Goal: Task Accomplishment & Management: Use online tool/utility

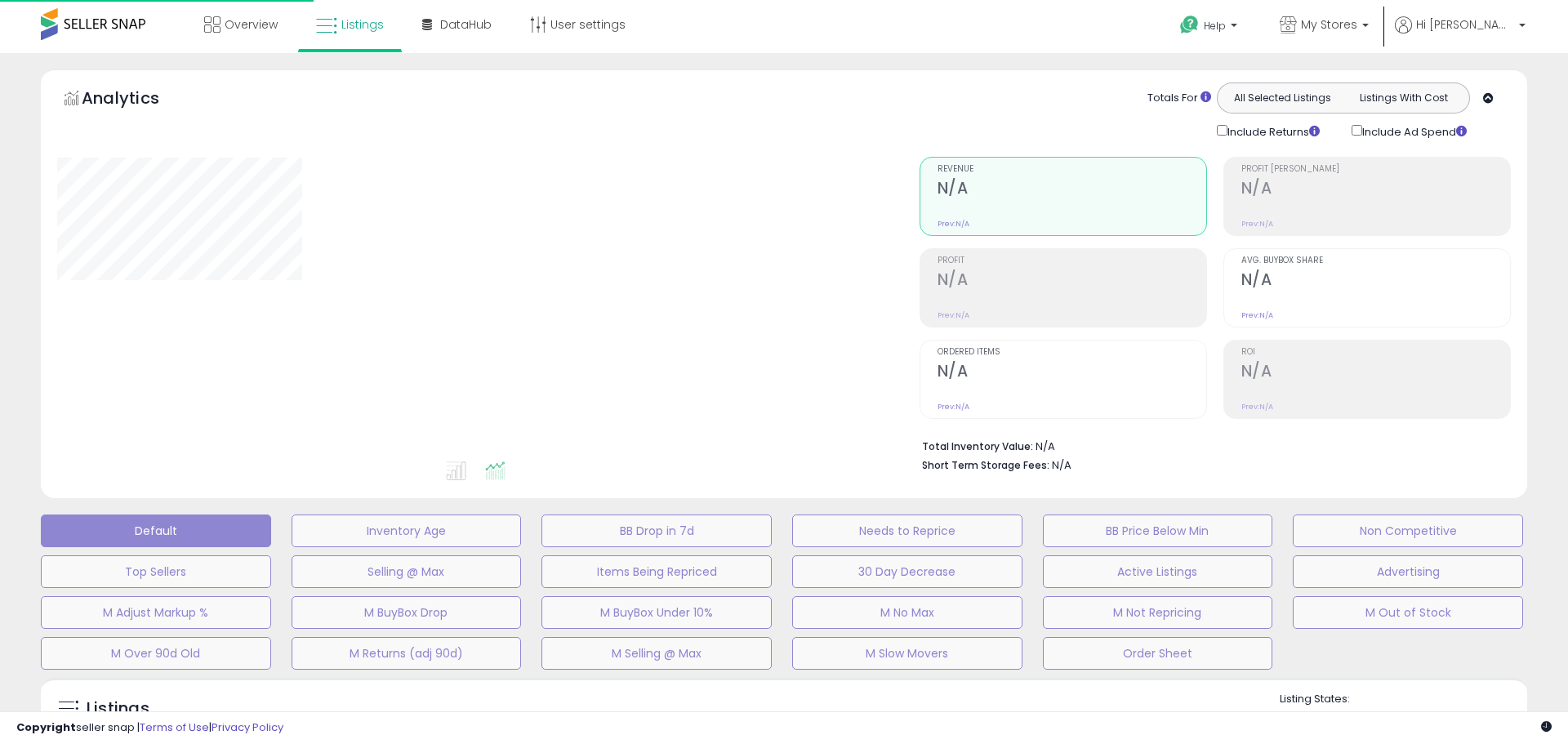
type input "**********"
select select "**"
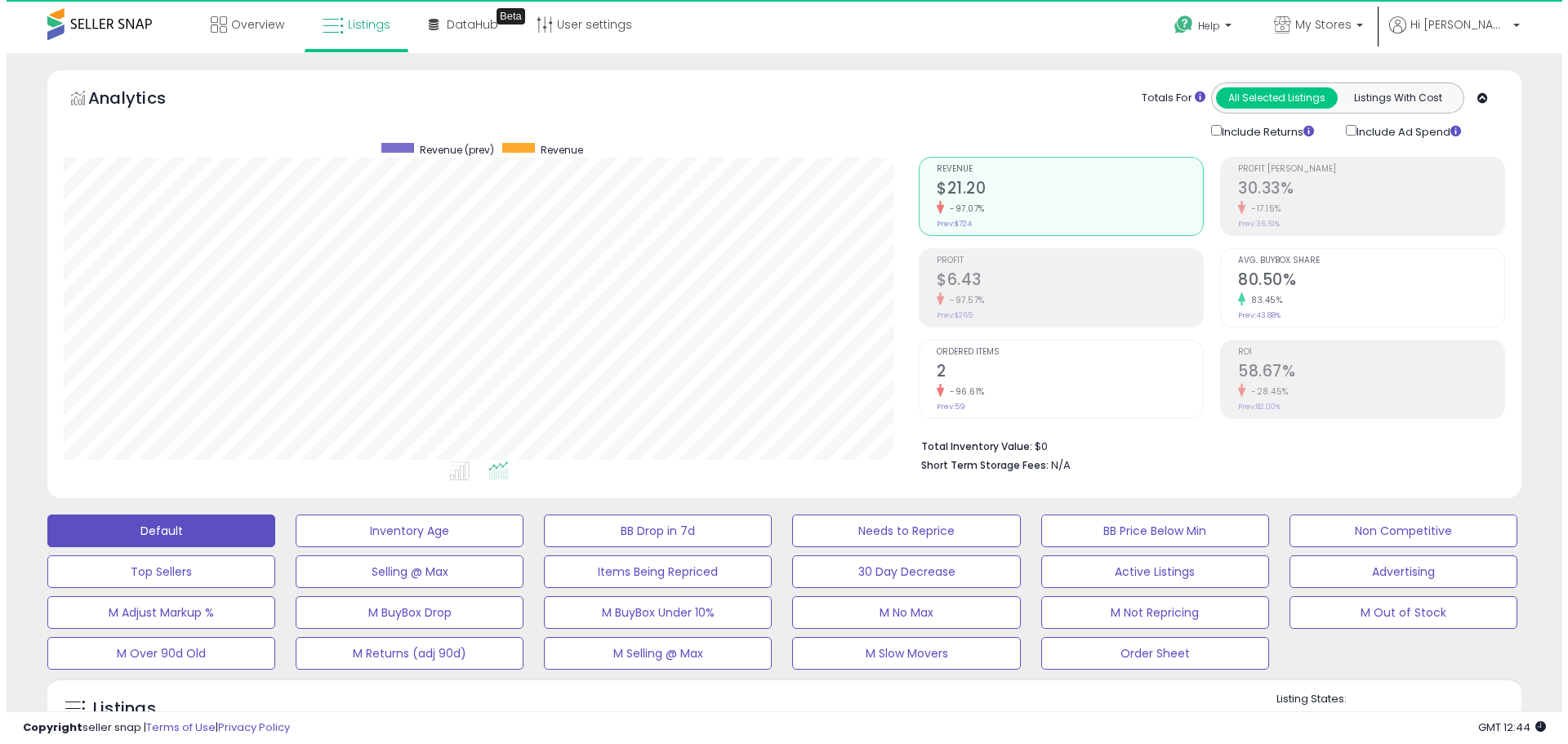
scroll to position [335, 855]
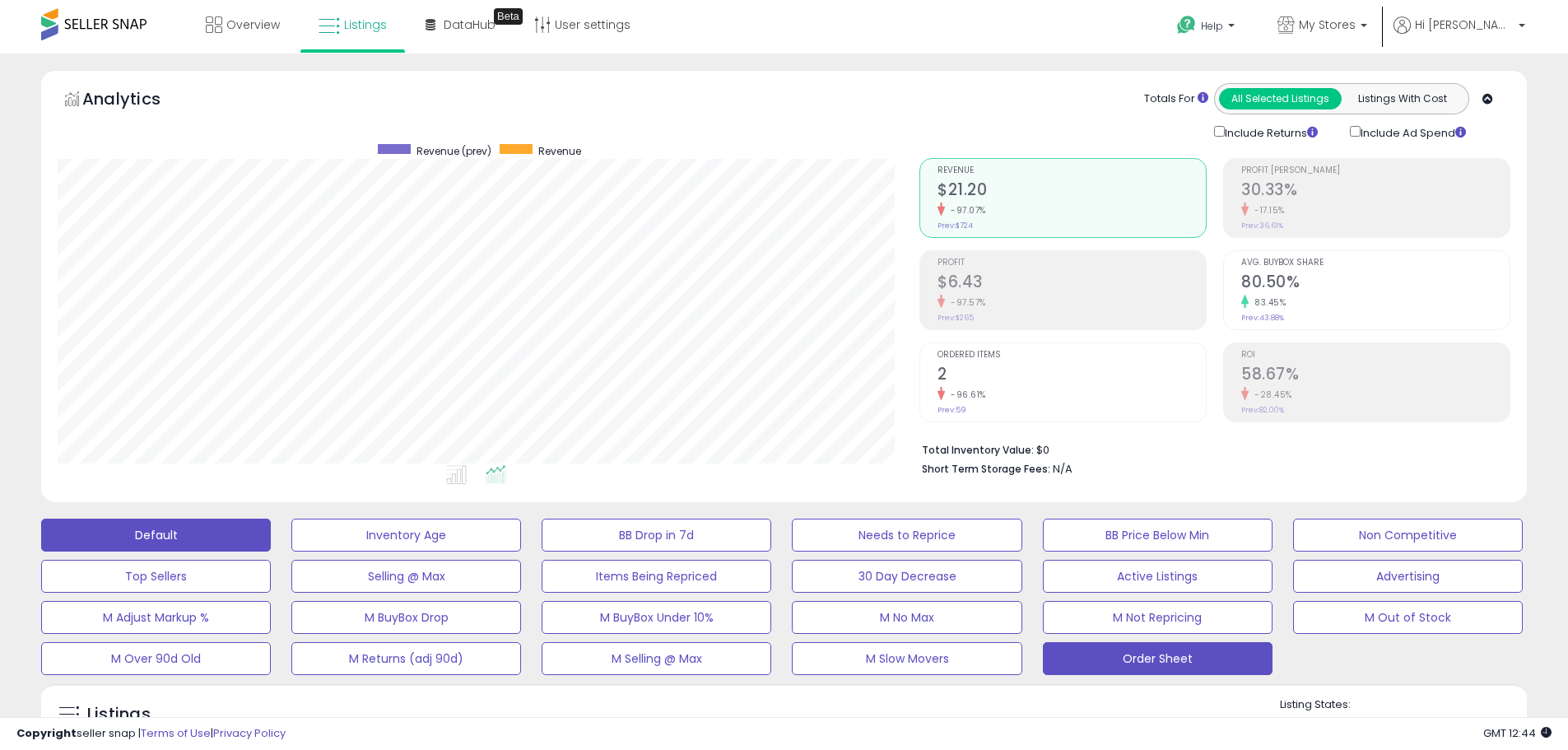
click at [1182, 660] on button "Order Sheet" at bounding box center [1157, 658] width 230 height 33
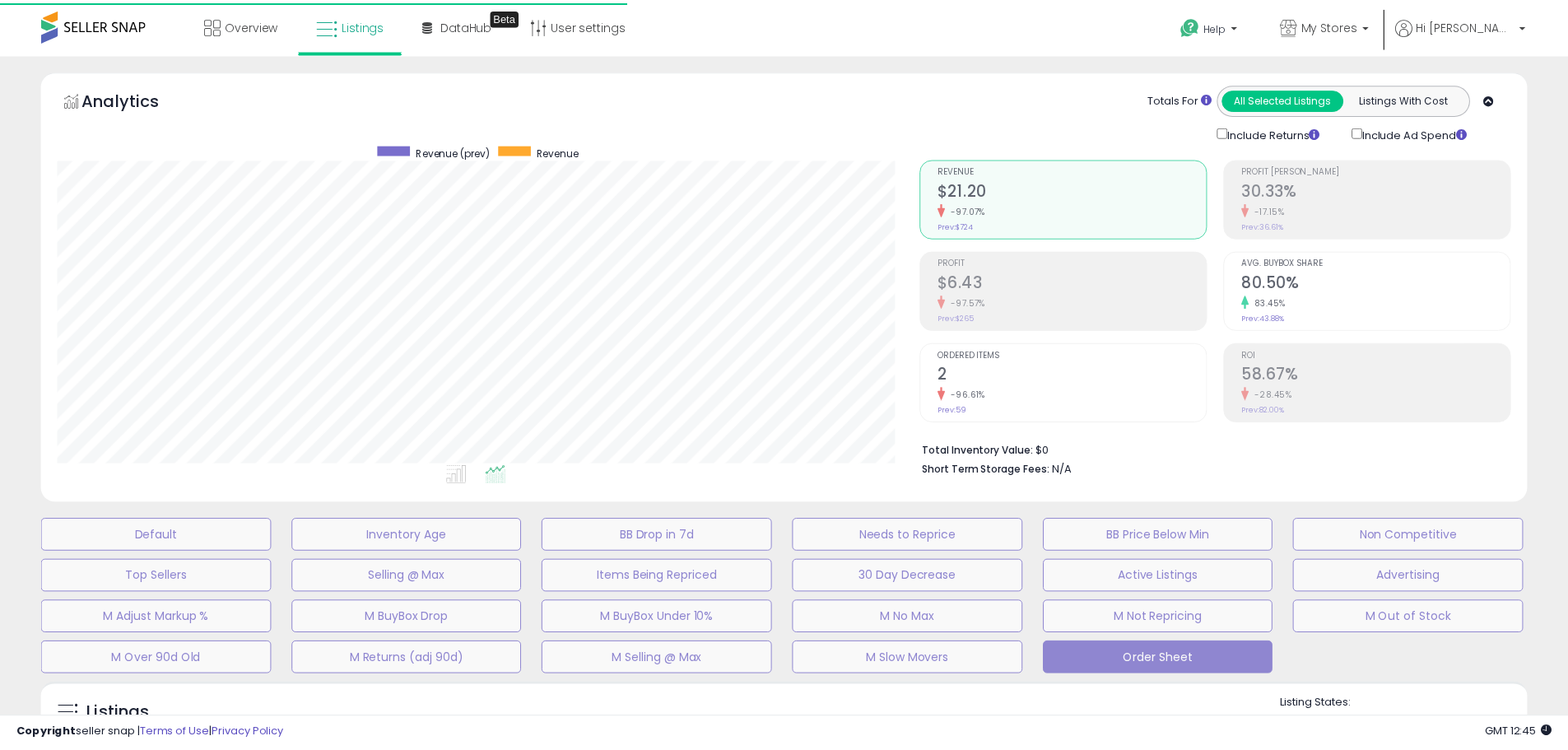
scroll to position [337, 869]
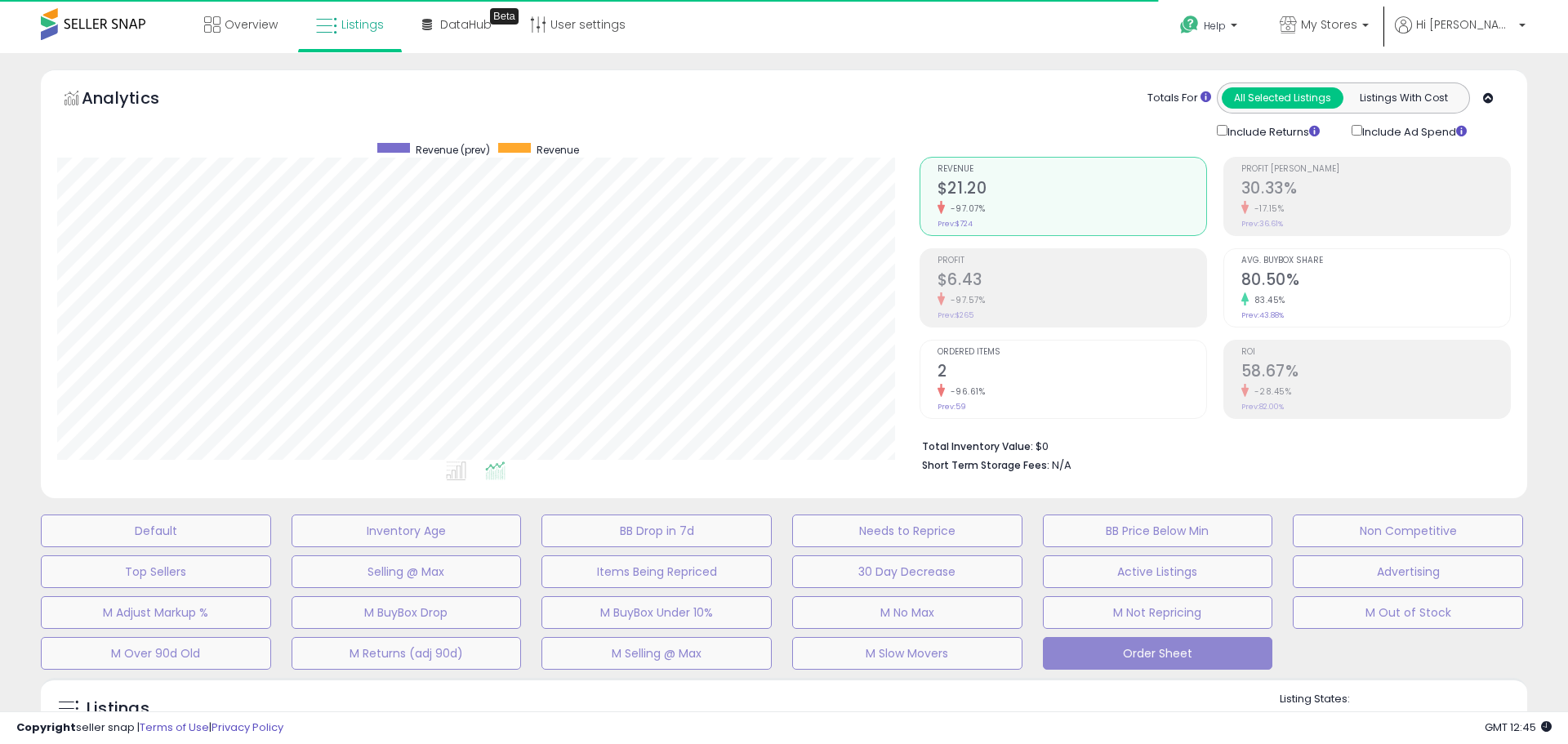
select select "**"
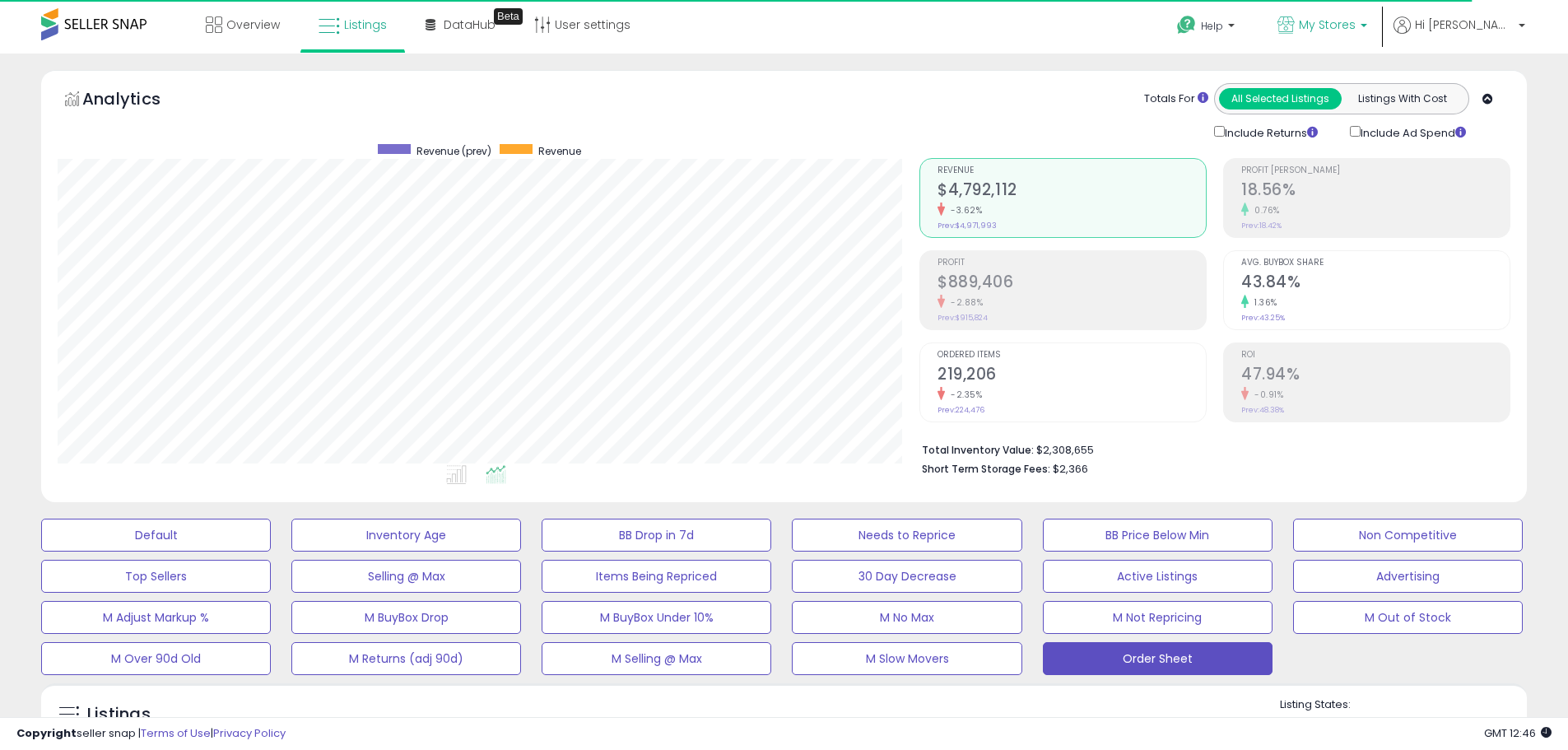
scroll to position [337, 862]
click at [1379, 16] on link "My Stores" at bounding box center [1322, 27] width 114 height 54
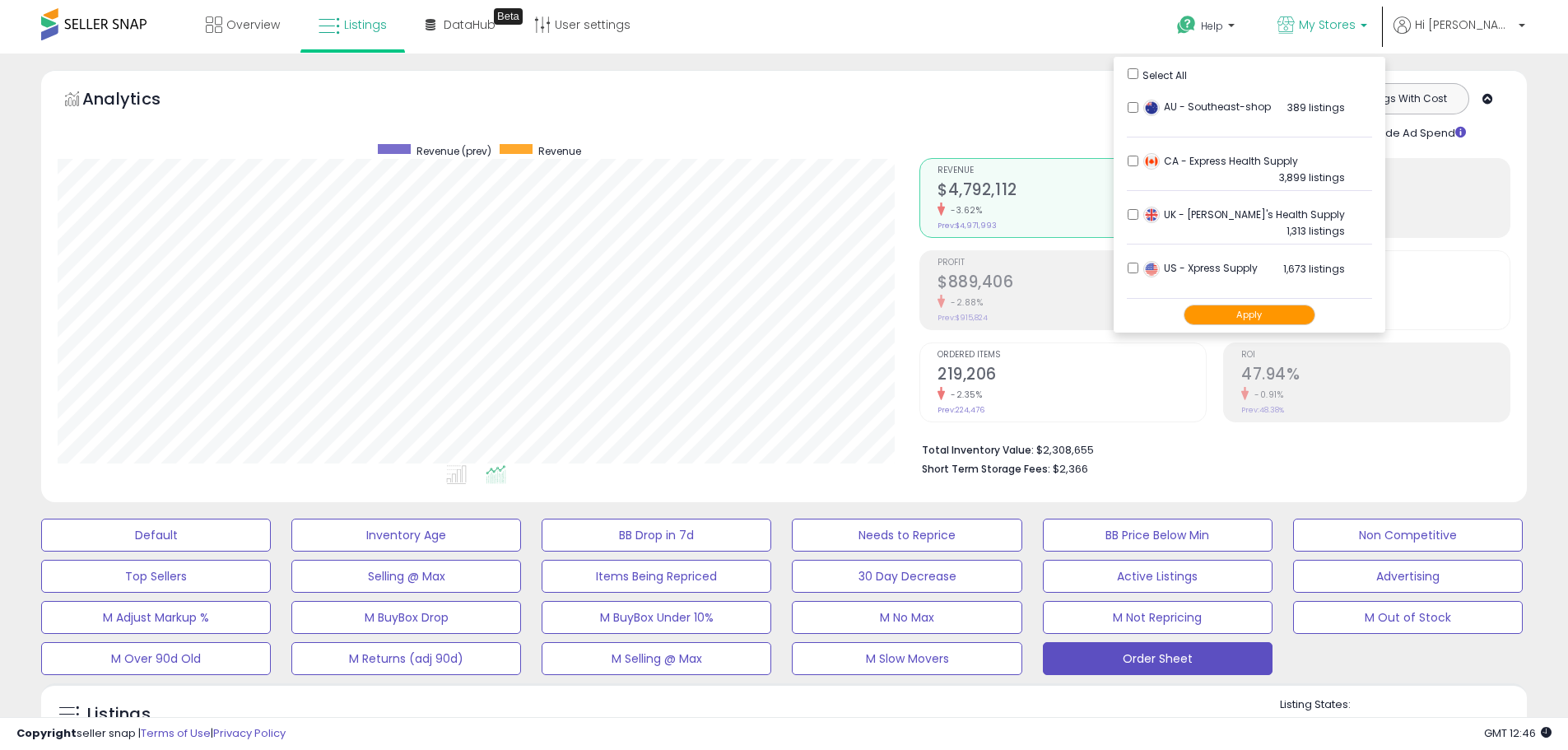
click at [1282, 326] on div "Apply" at bounding box center [1249, 314] width 245 height 33
click at [1287, 317] on button "Apply" at bounding box center [1249, 315] width 132 height 20
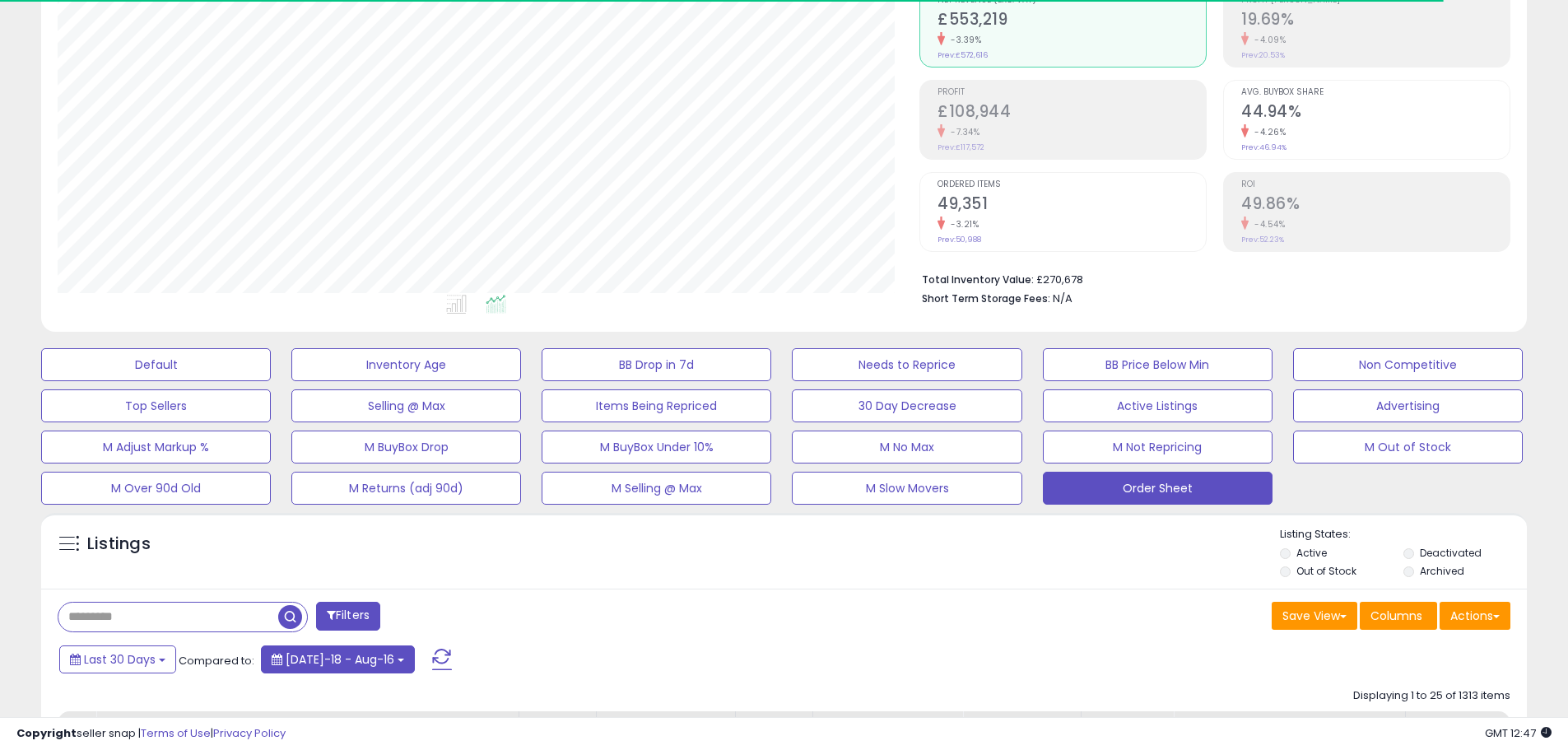
scroll to position [329, 0]
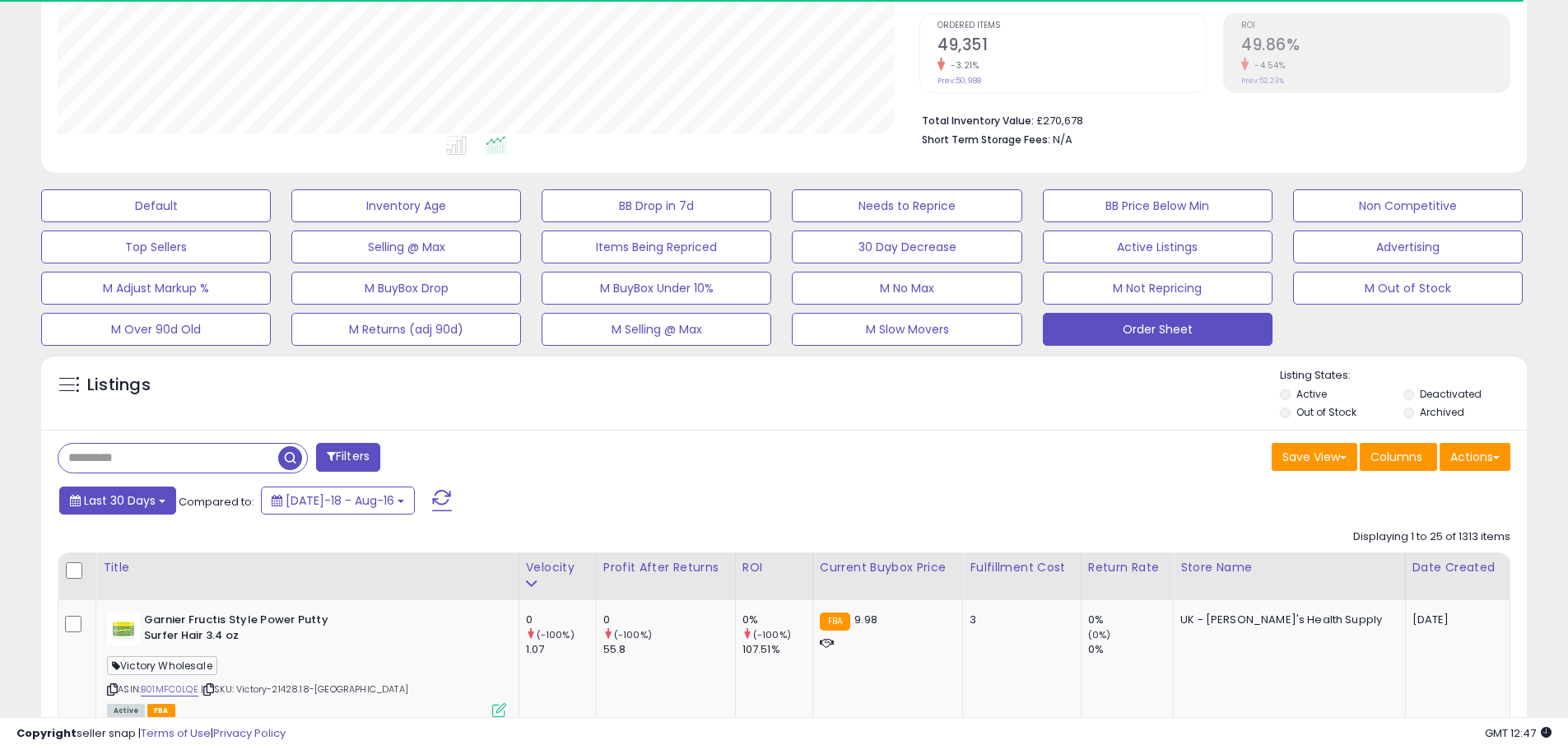
click at [146, 496] on span "Last 30 Days" at bounding box center [119, 501] width 72 height 17
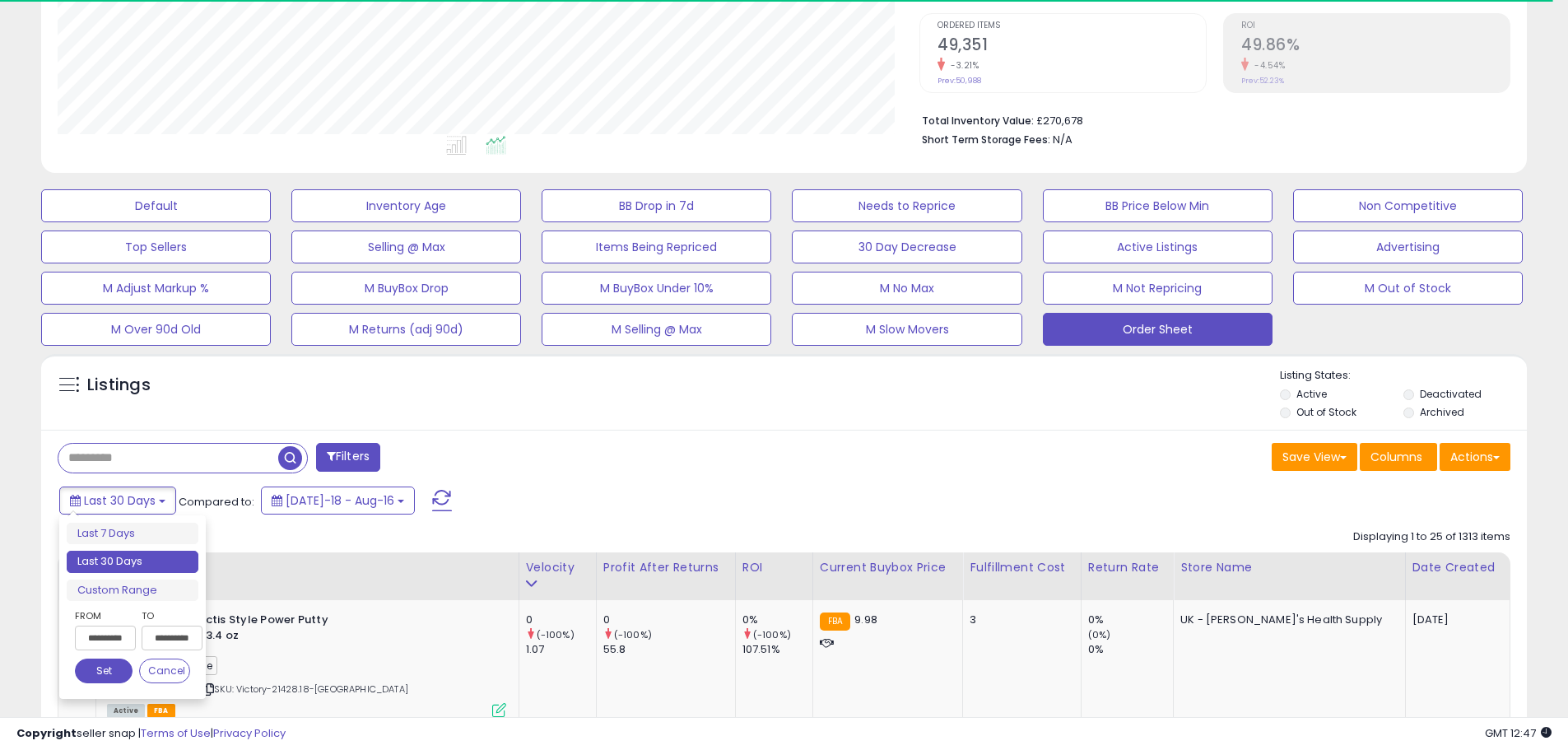
click at [118, 636] on input "**********" at bounding box center [106, 638] width 61 height 25
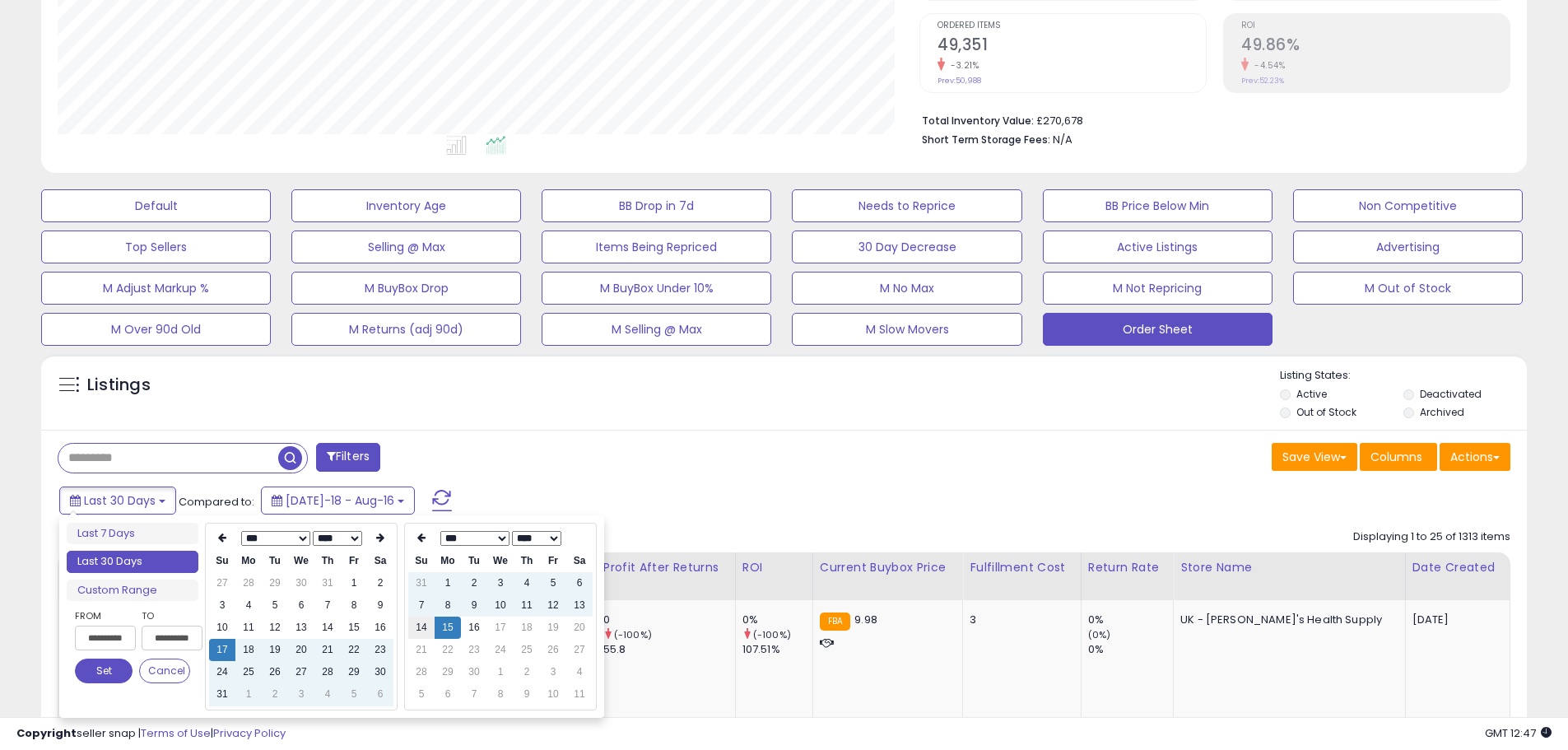
type input "**********"
click at [333, 608] on td "7" at bounding box center [327, 605] width 26 height 22
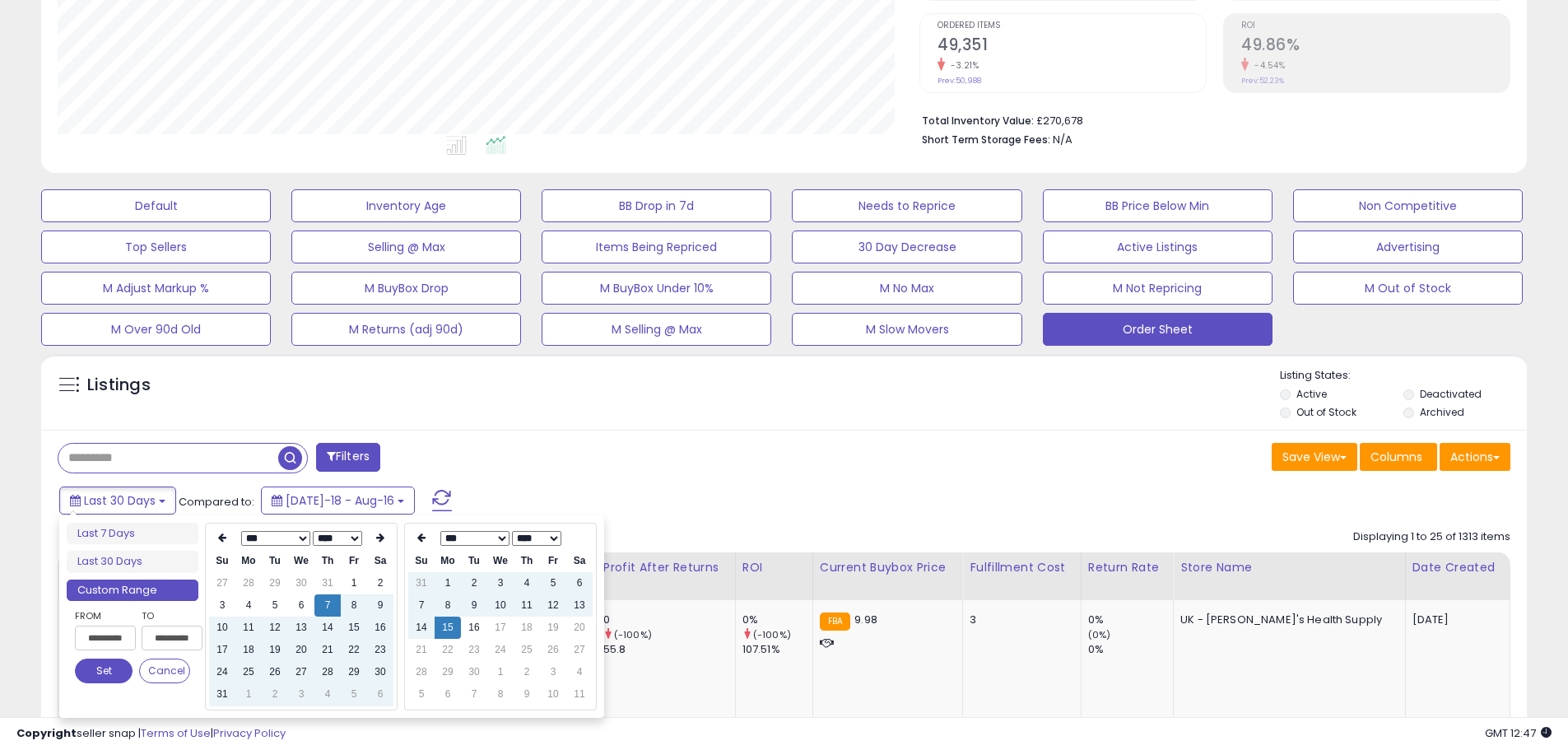
type input "**********"
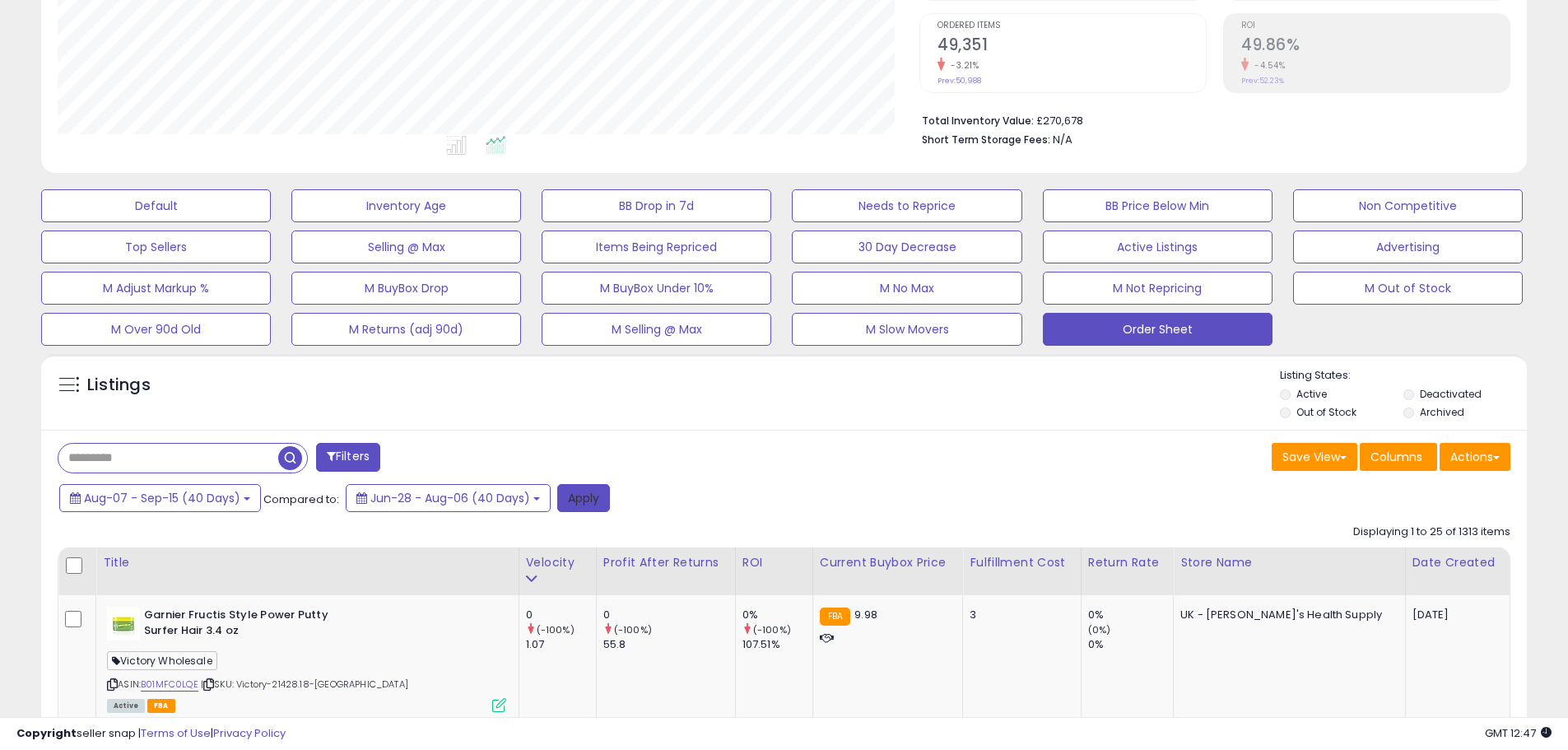
click at [575, 494] on button "Apply" at bounding box center [583, 498] width 53 height 28
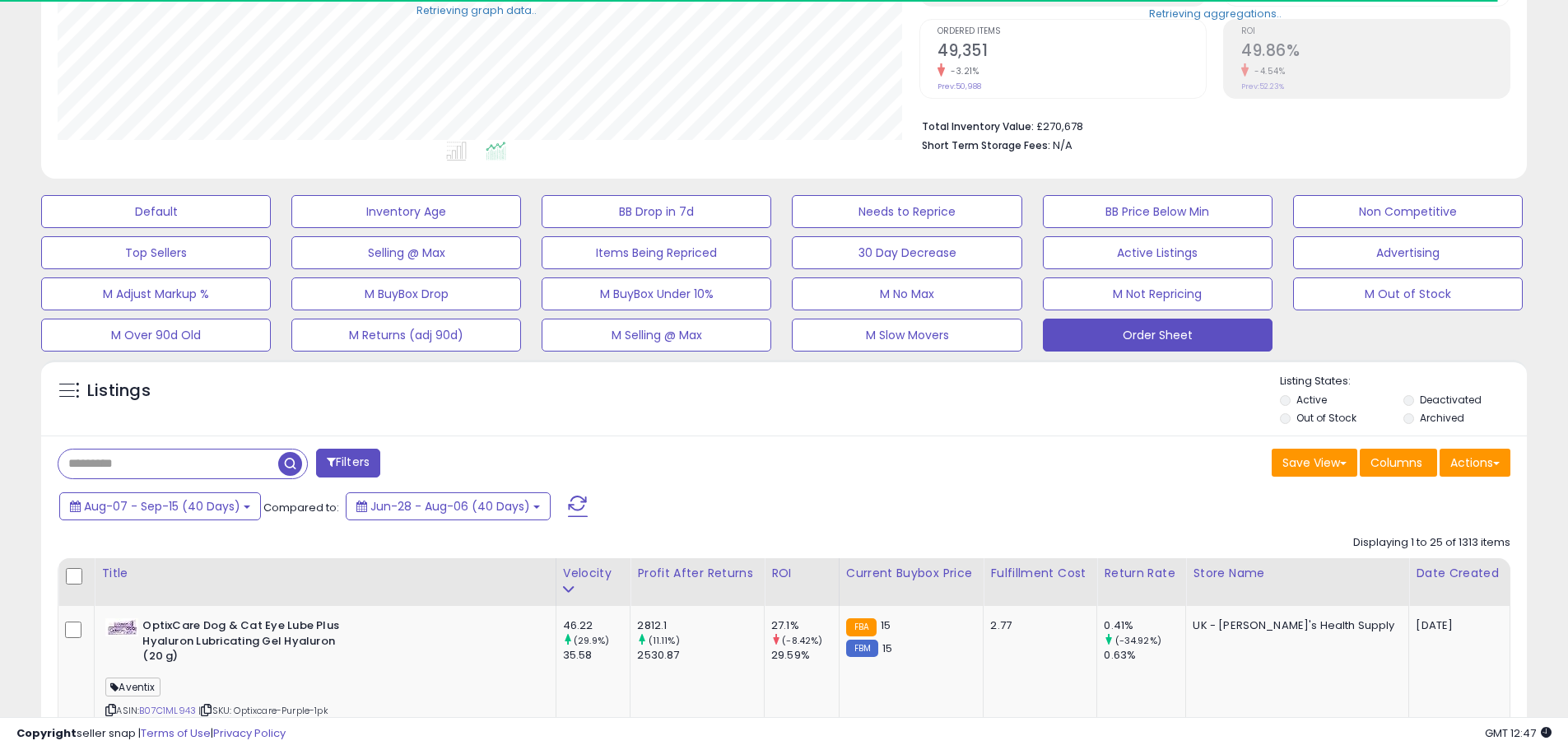
scroll to position [822576, 822134]
click at [1478, 470] on button "Actions" at bounding box center [1475, 463] width 71 height 28
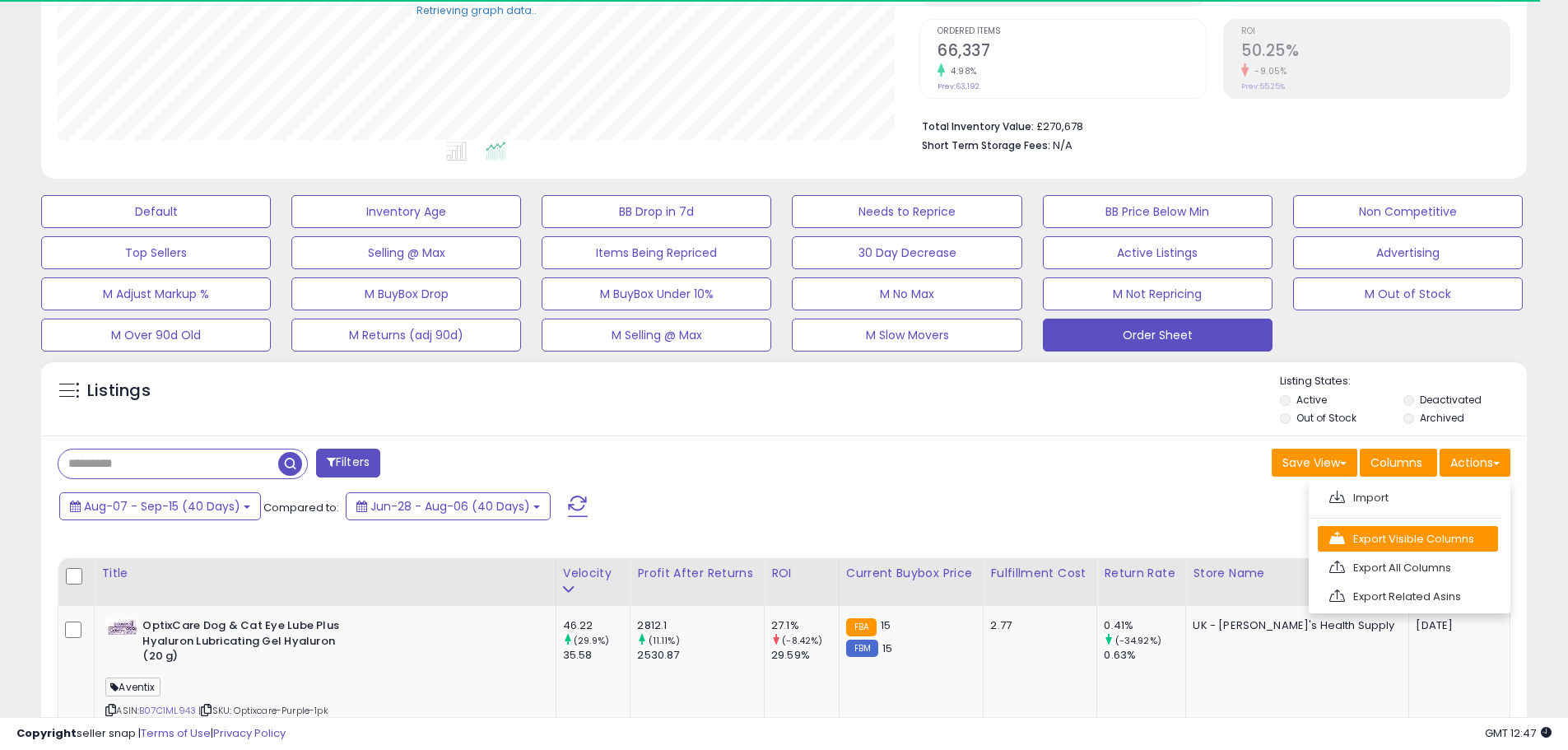
click at [1470, 530] on link "Export Visible Columns" at bounding box center [1408, 538] width 180 height 25
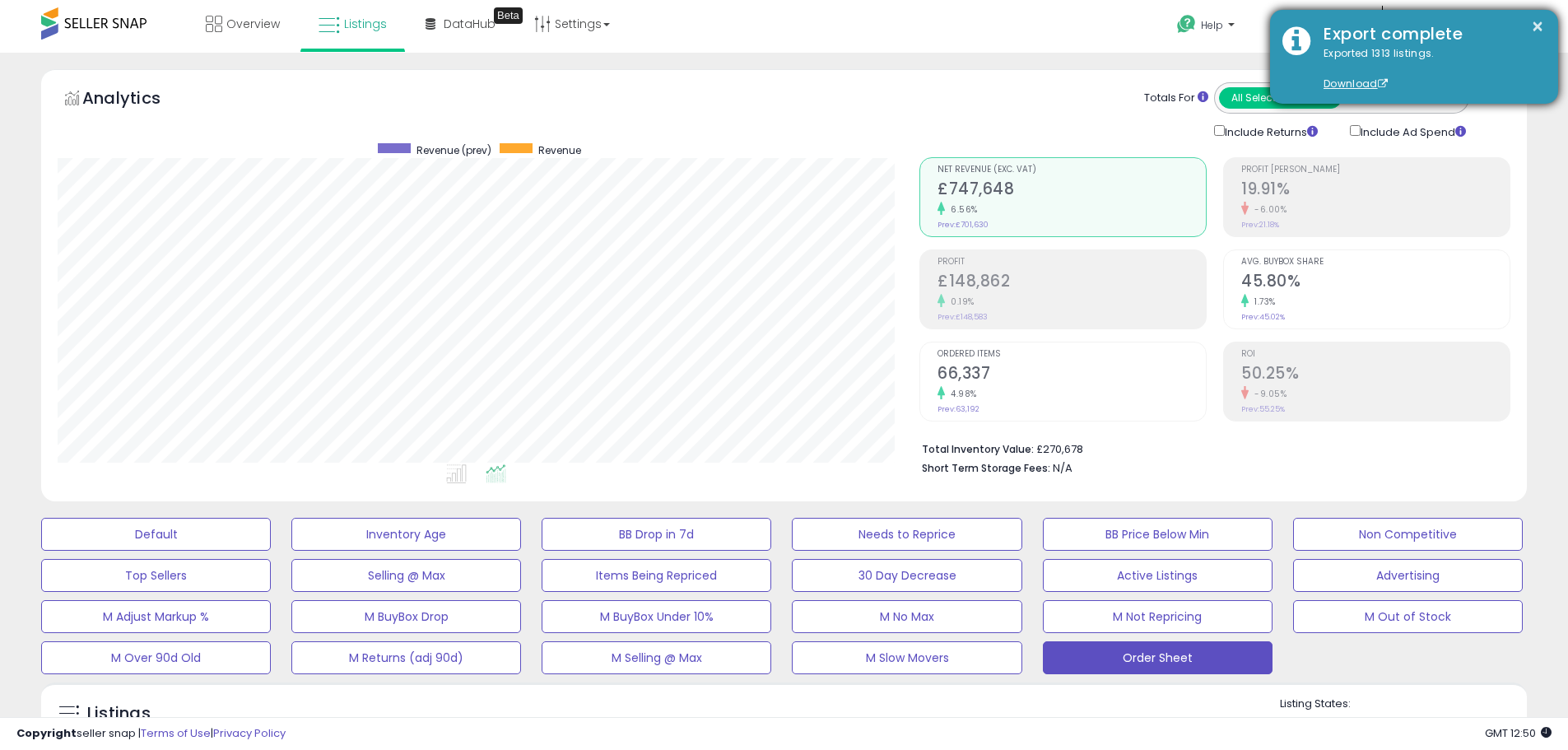
scroll to position [0, 0]
click at [1537, 20] on button "×" at bounding box center [1537, 27] width 13 height 20
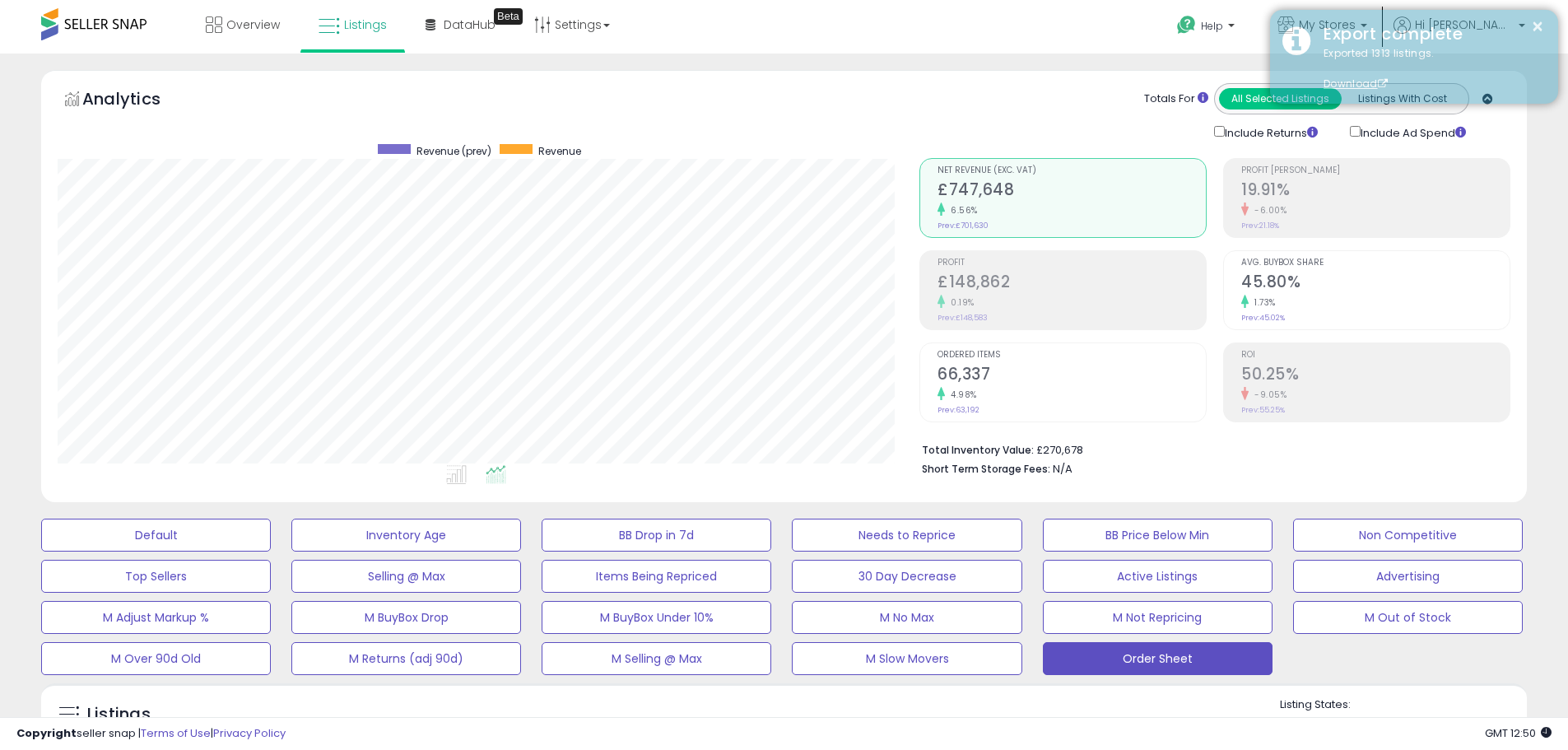
click at [1373, 25] on div "Export complete" at bounding box center [1429, 34] width 234 height 24
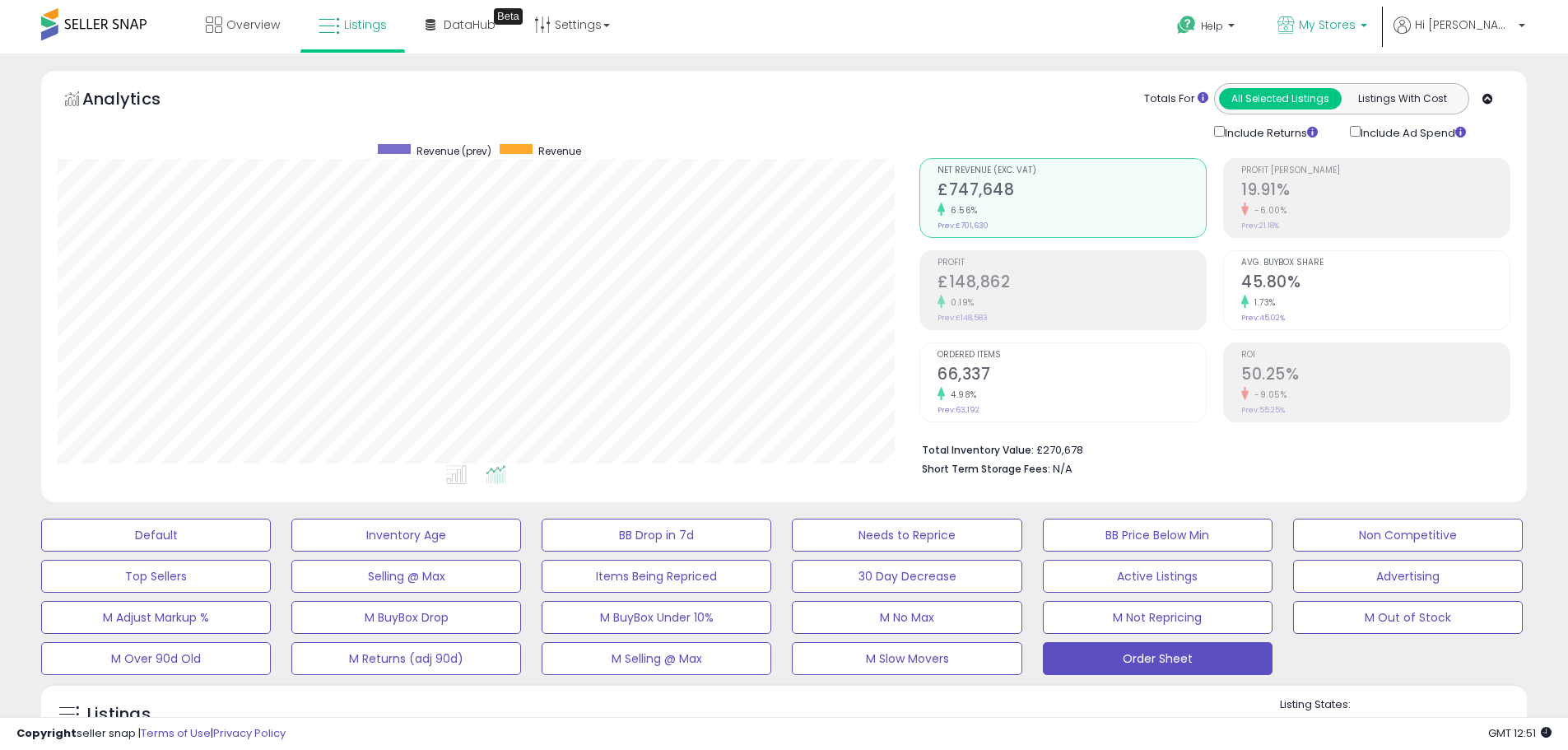
click at [1355, 28] on span "My Stores" at bounding box center [1326, 25] width 57 height 17
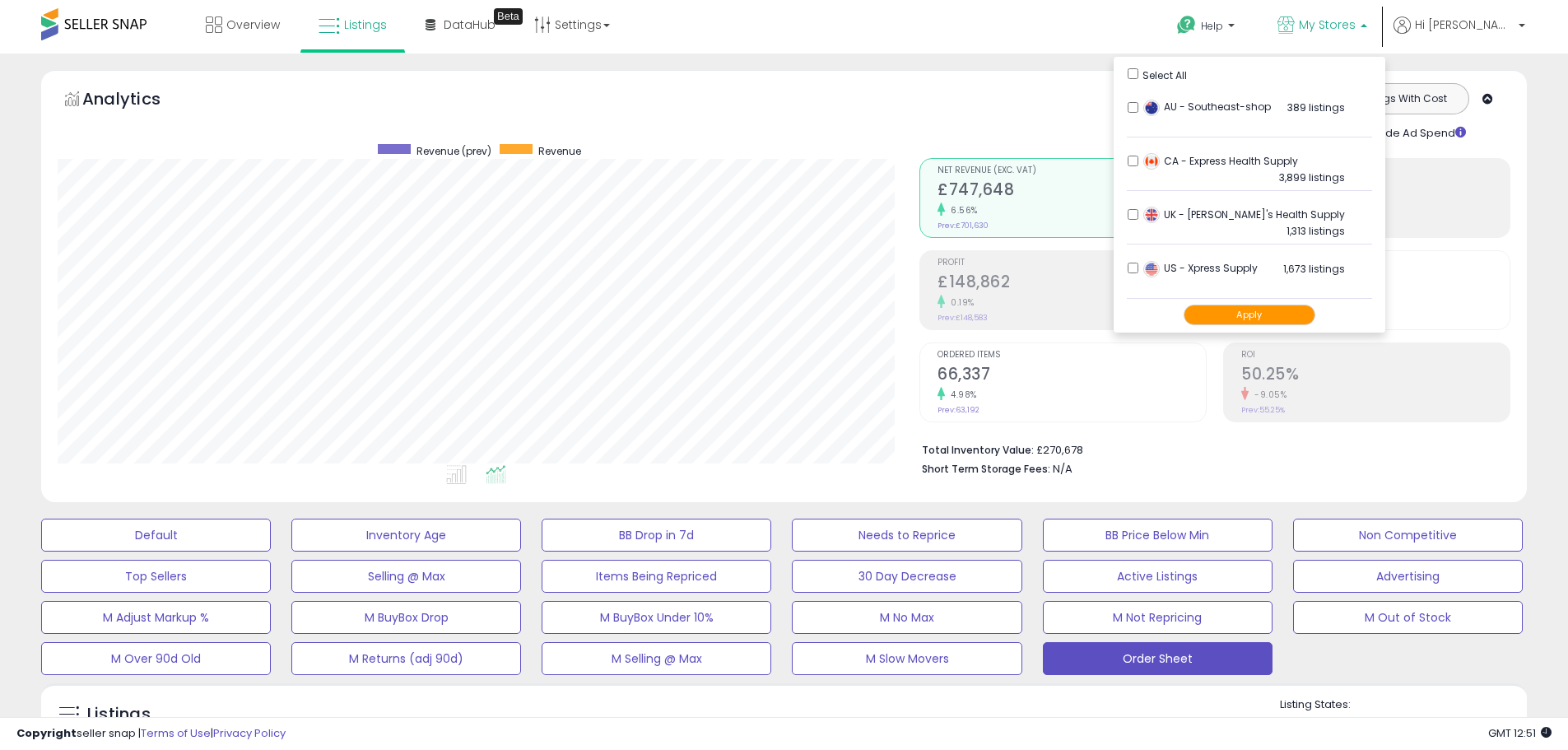
click at [1182, 212] on ul "Select All AU - Southeast-shop 389 listings" at bounding box center [1249, 194] width 271 height 276
click at [1186, 222] on li "UK - Joe's Health Supply 1,313 listings" at bounding box center [1249, 218] width 245 height 51
click at [1196, 214] on div "UK - Joe's Health Supply 1,313 listings" at bounding box center [1241, 218] width 205 height 25
click at [1181, 210] on ul "Select All AU - Southeast-shop 389 listings" at bounding box center [1249, 194] width 271 height 276
click at [1179, 162] on ul "Select All AU - Southeast-shop 389 listings" at bounding box center [1249, 194] width 271 height 276
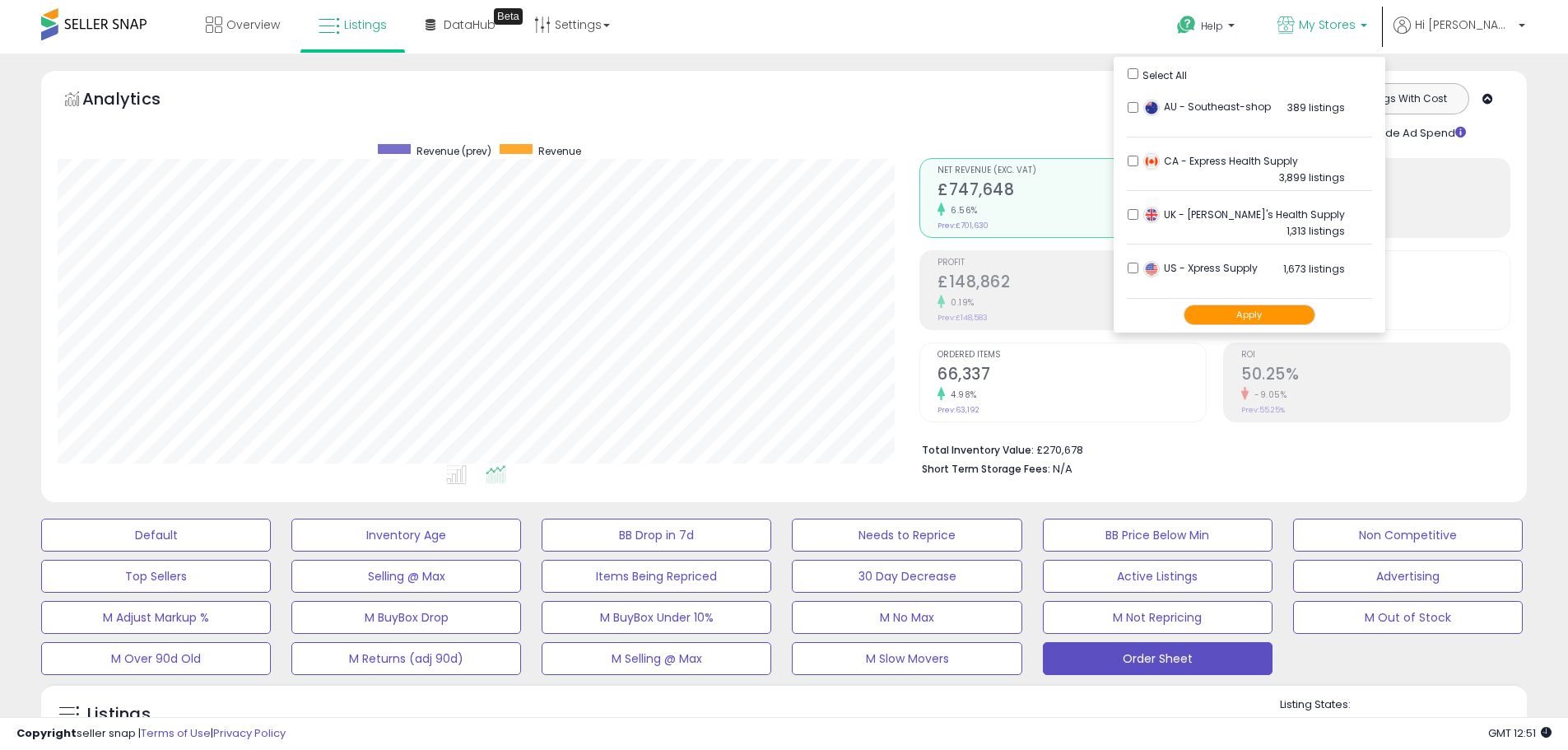
click at [1272, 307] on button "Apply" at bounding box center [1249, 315] width 132 height 20
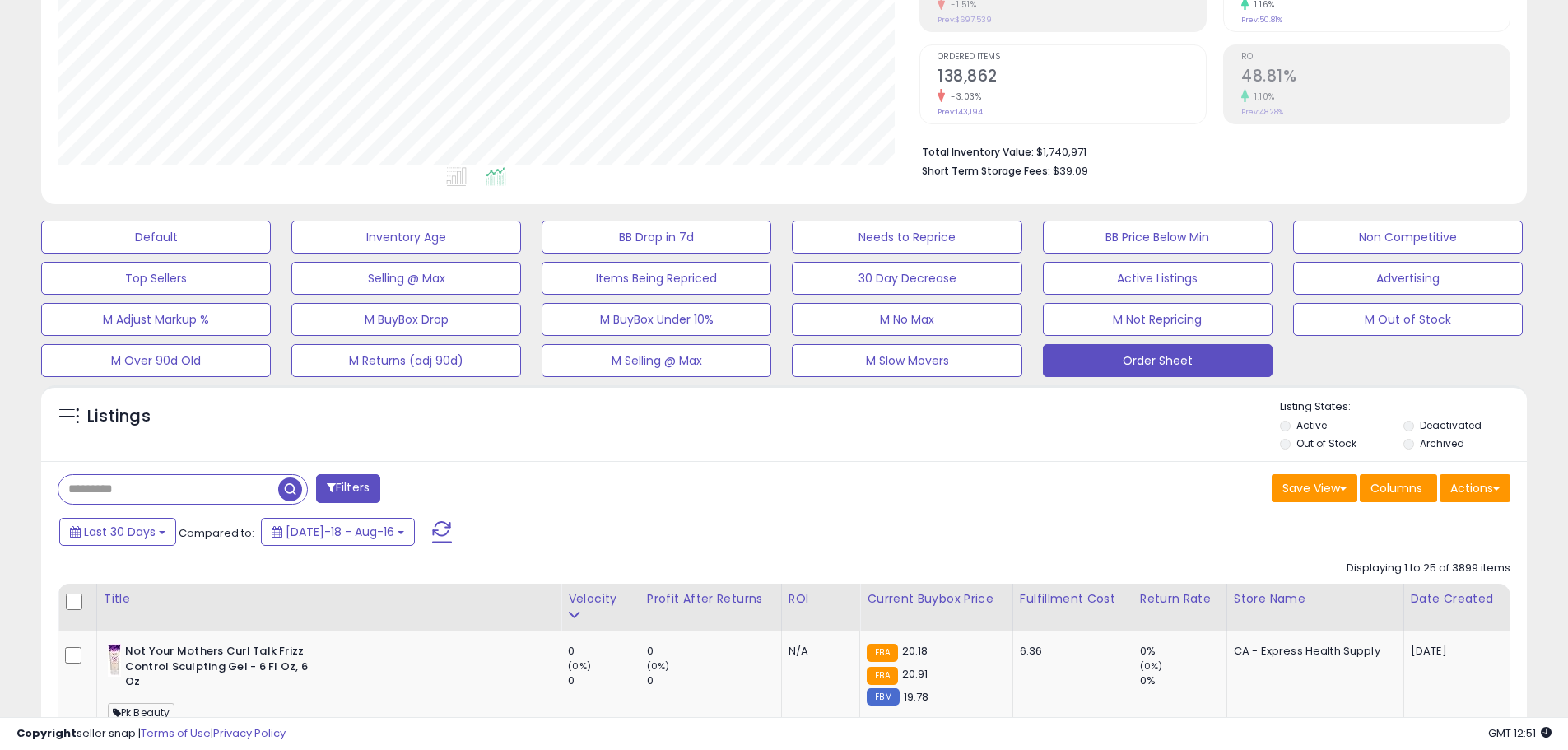
scroll to position [329, 0]
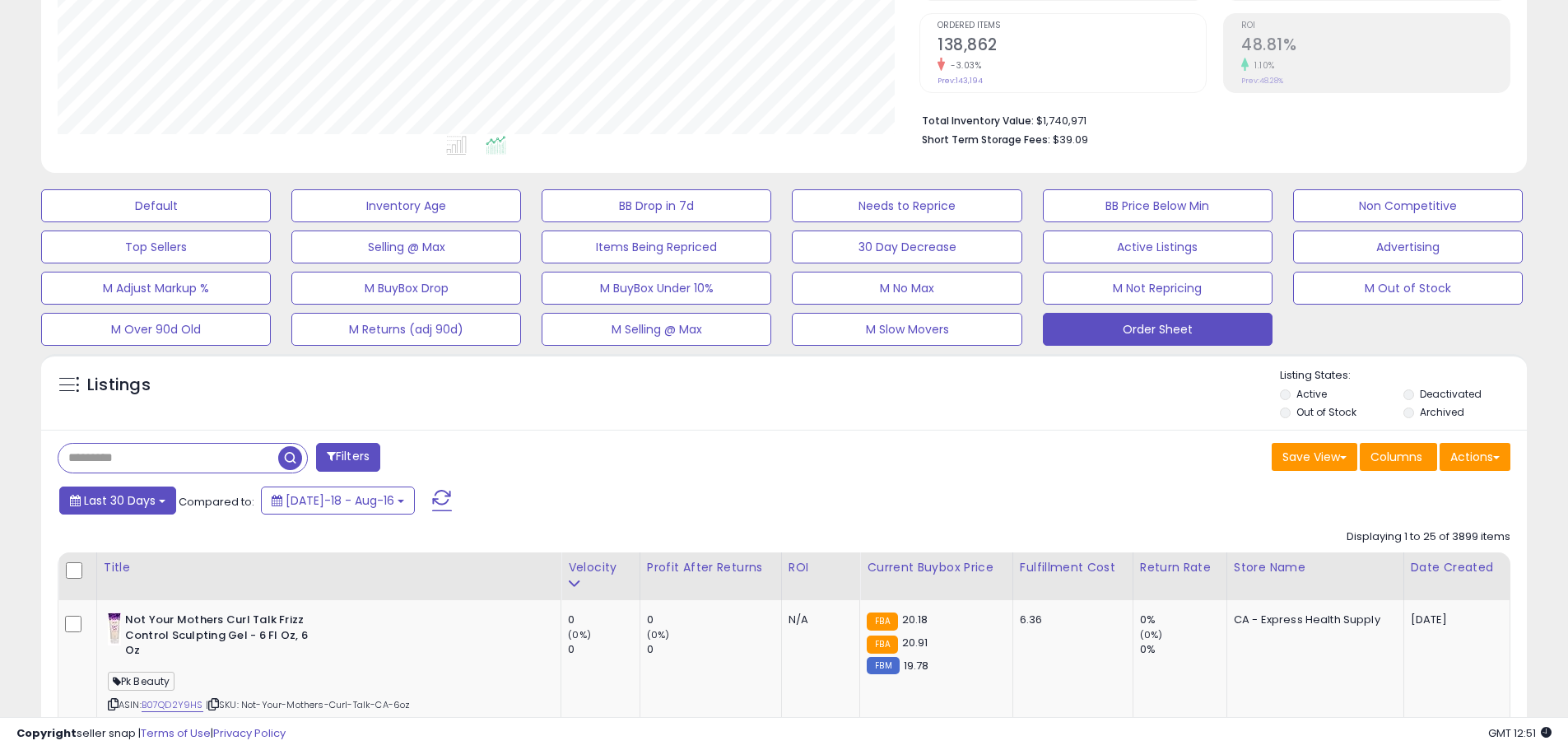
click at [81, 513] on button "Last 30 Days" at bounding box center [118, 500] width 117 height 28
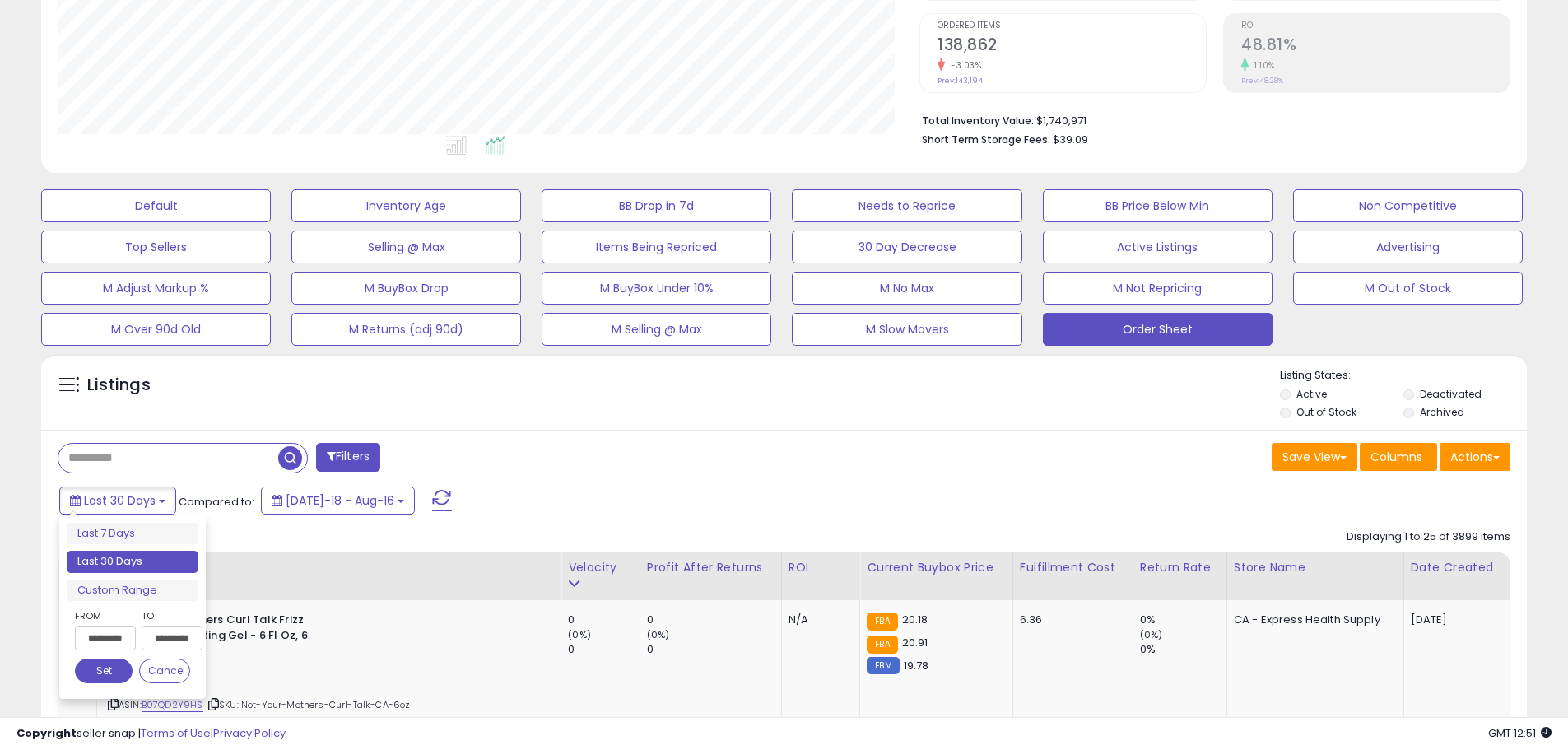
click at [117, 632] on input "**********" at bounding box center [106, 638] width 61 height 25
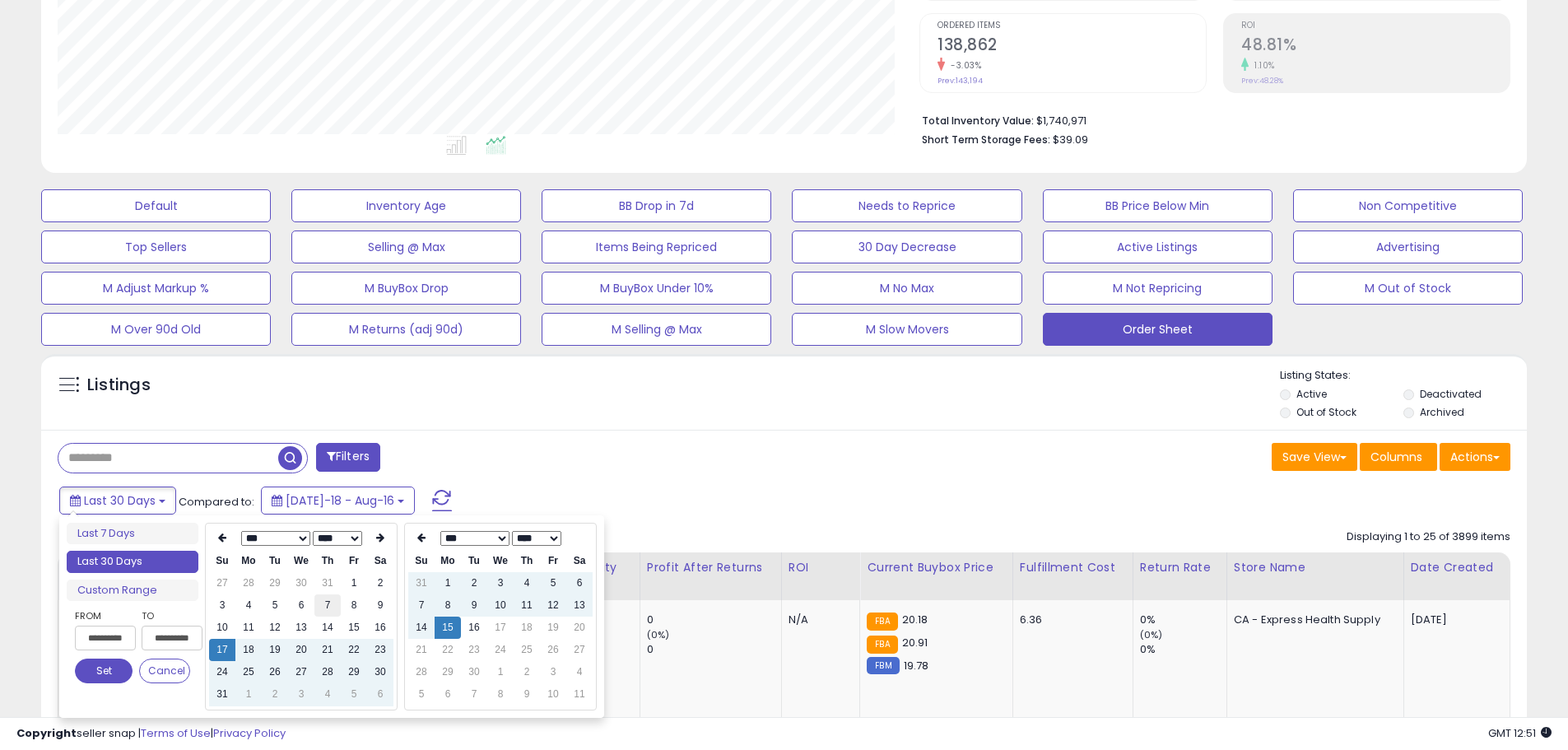
click at [322, 610] on td "7" at bounding box center [327, 605] width 26 height 22
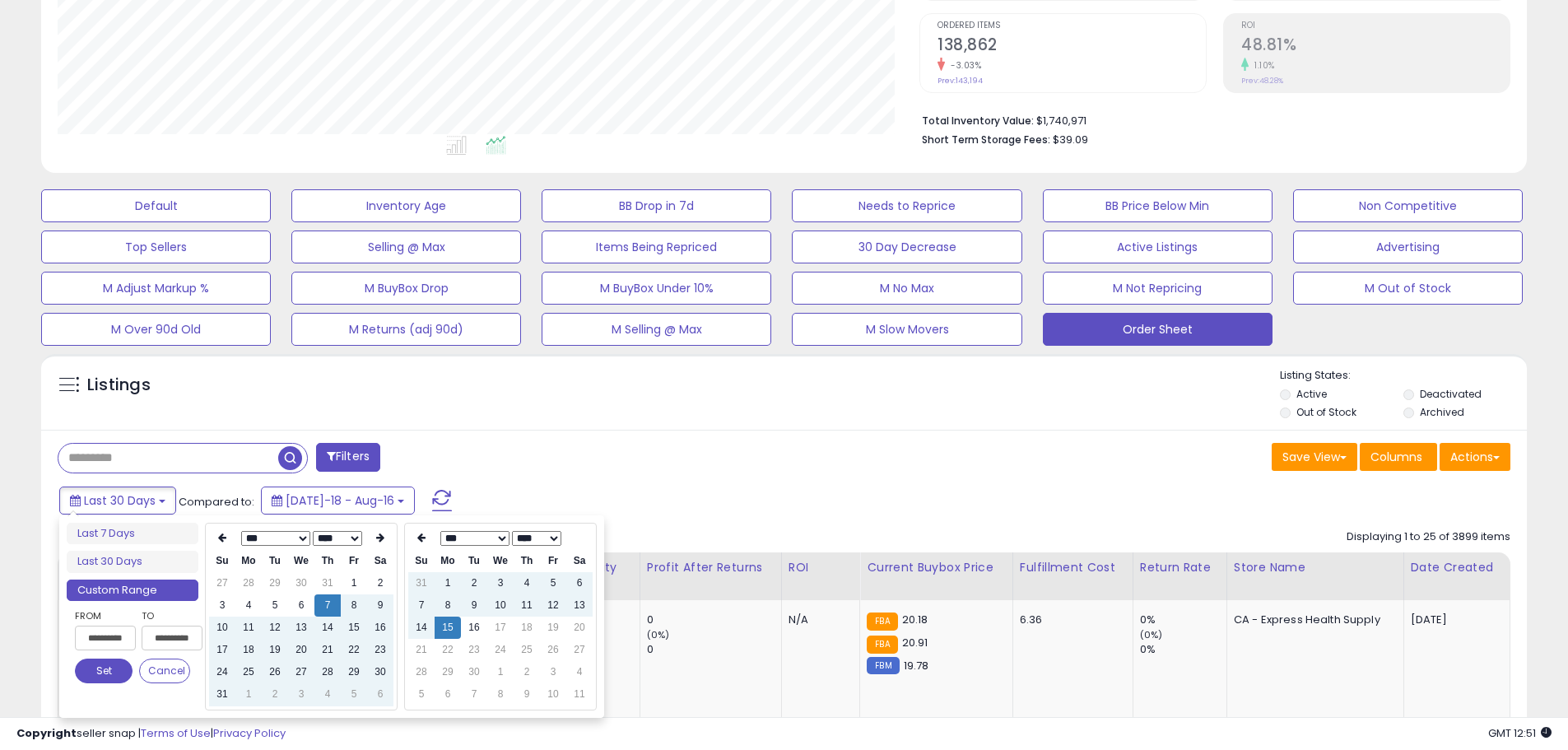
type input "**********"
click at [730, 442] on div "Filters" at bounding box center [415, 458] width 739 height 33
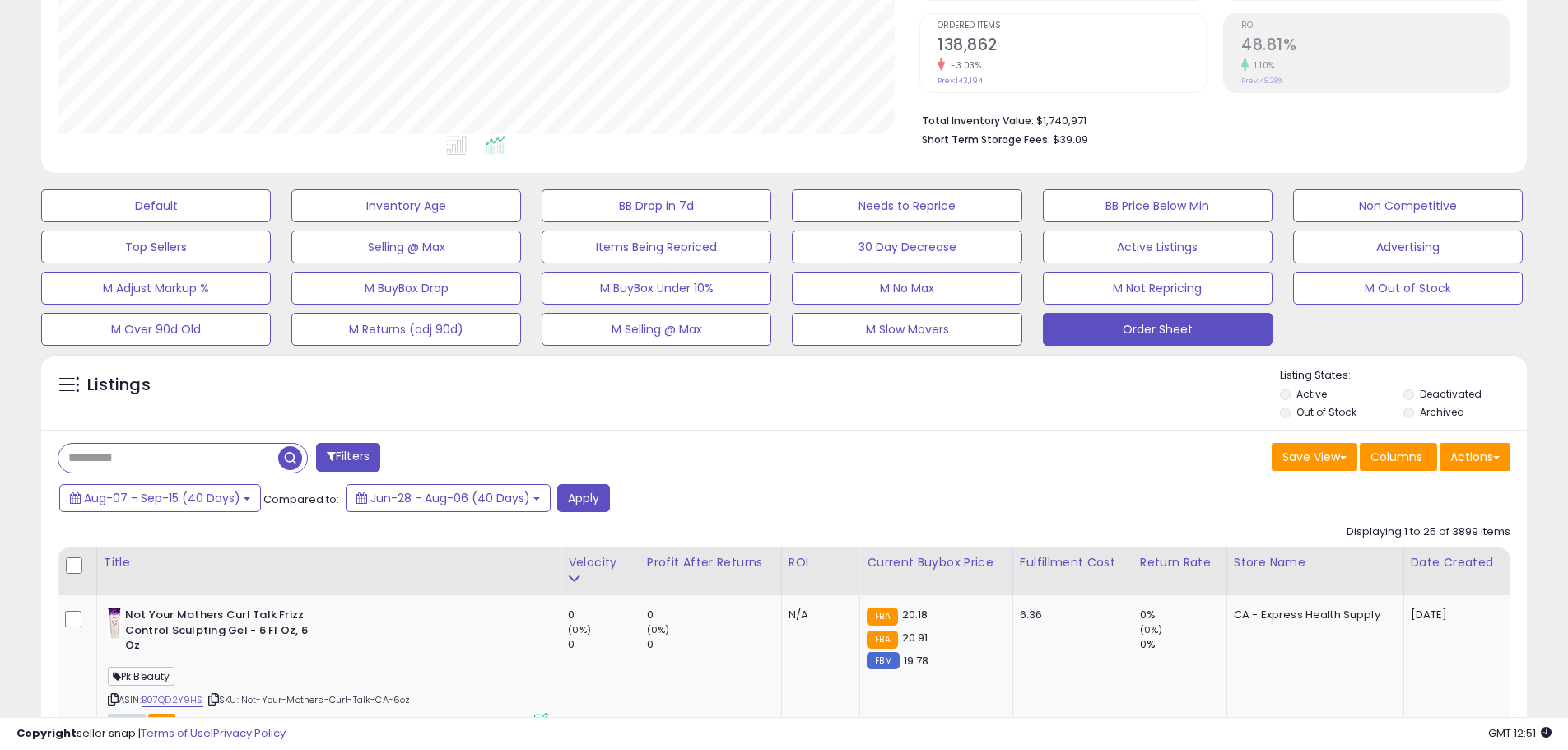
click at [593, 514] on div "Aug-07 - Sep-15 (40 Days) Compared to: Jun-28 - Aug-06 (40 Days) Apply" at bounding box center [600, 500] width 1089 height 33
click at [593, 510] on button "Apply" at bounding box center [583, 498] width 53 height 28
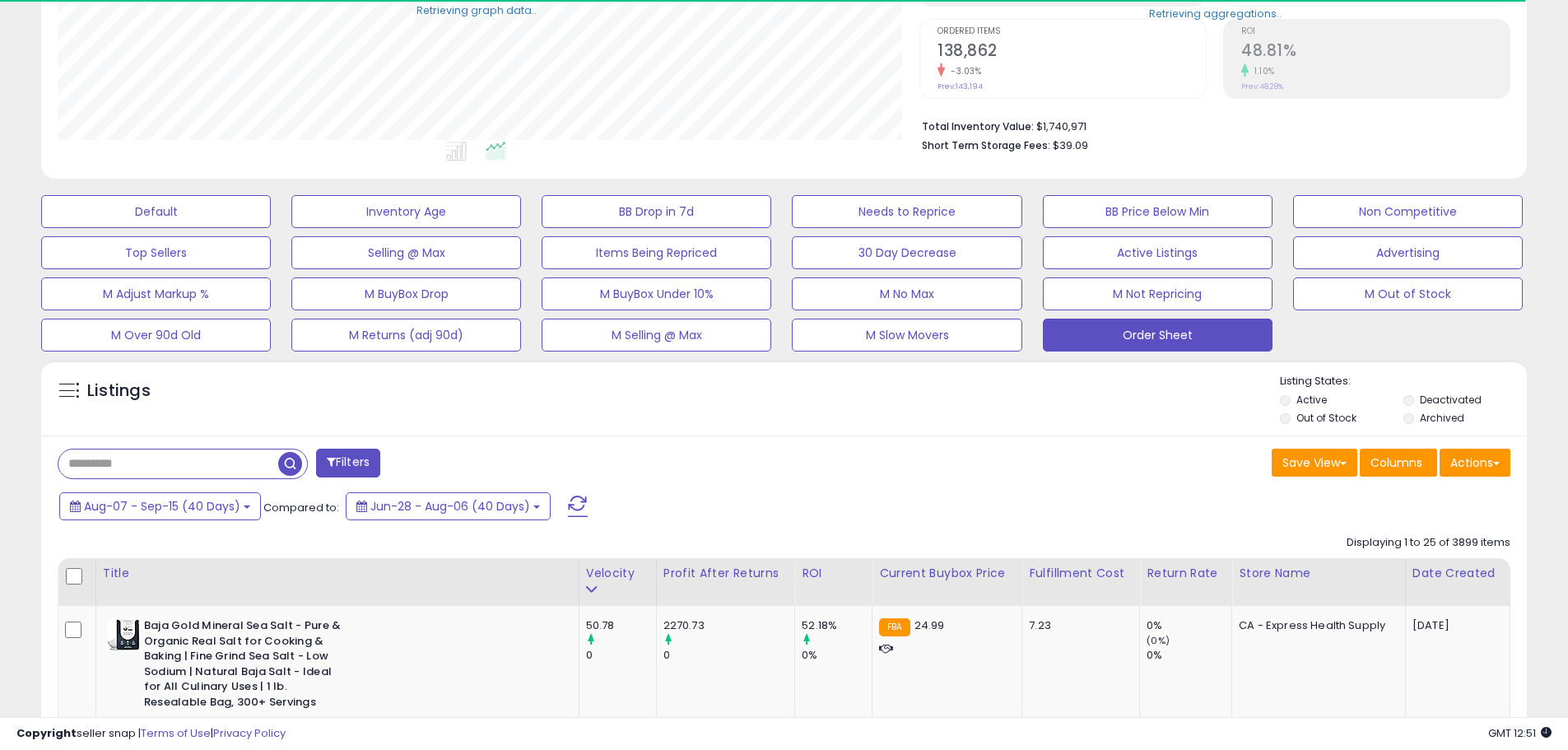
scroll to position [822576, 822134]
click at [1505, 460] on button "Actions" at bounding box center [1475, 463] width 71 height 28
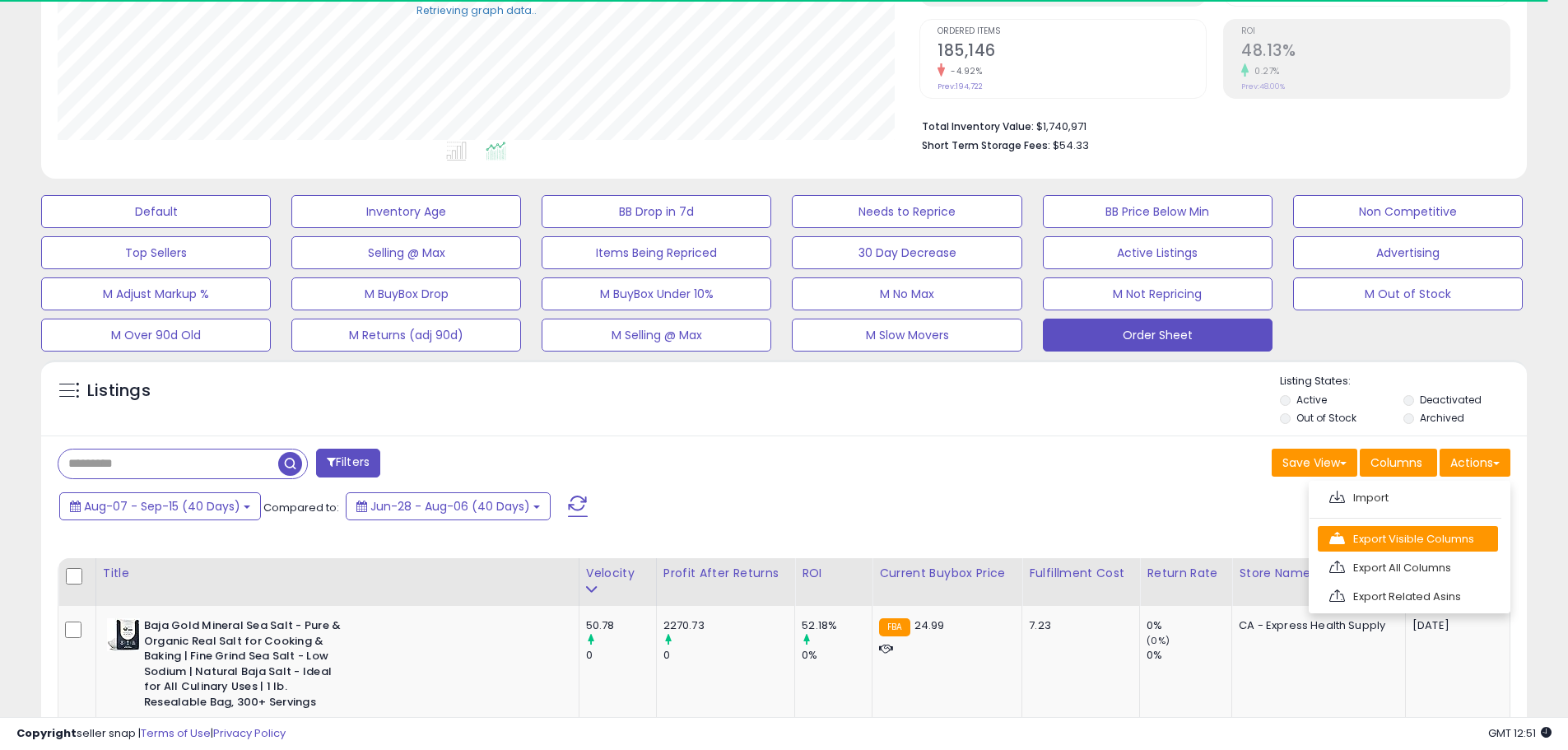
click at [1462, 530] on link "Export Visible Columns" at bounding box center [1408, 538] width 180 height 25
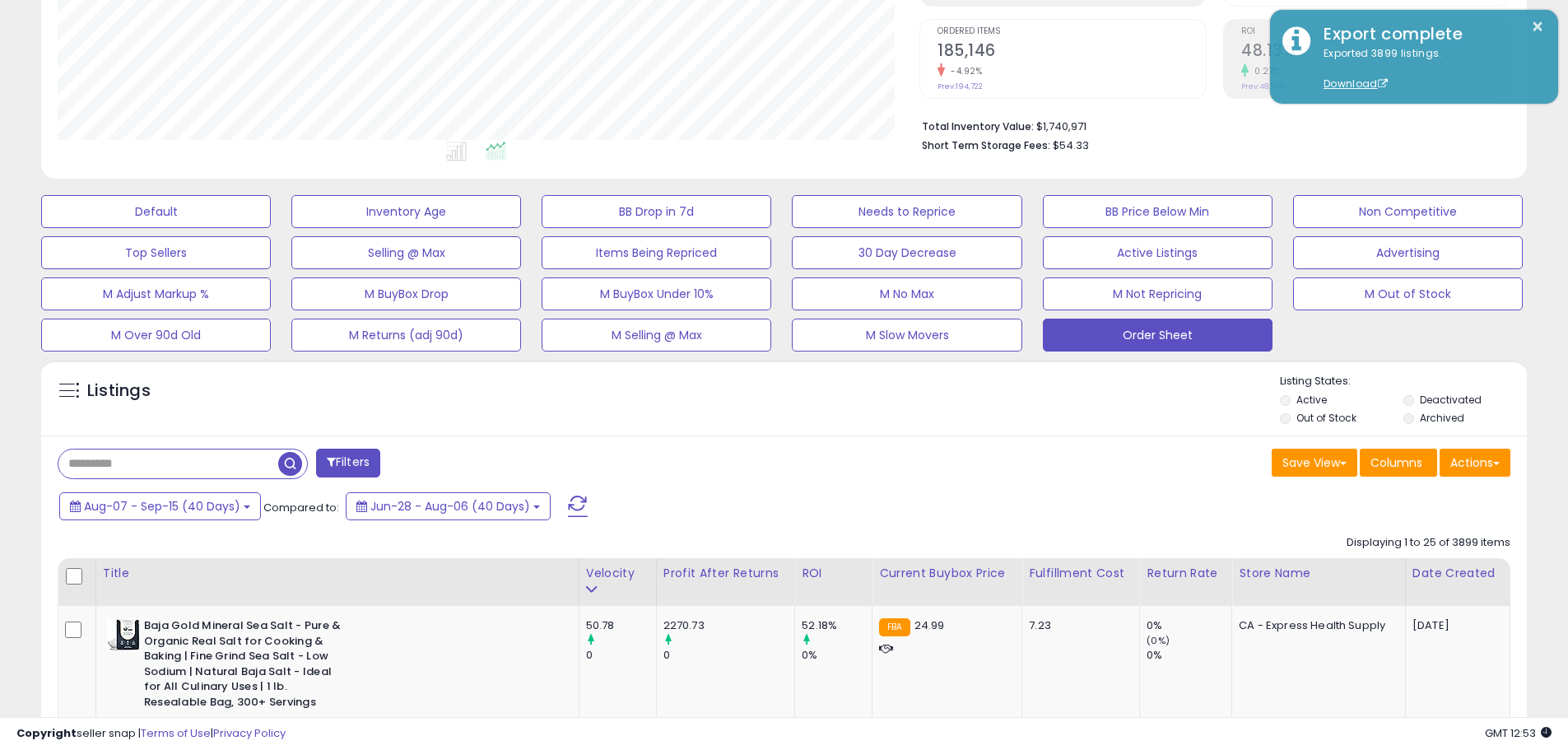
scroll to position [0, 0]
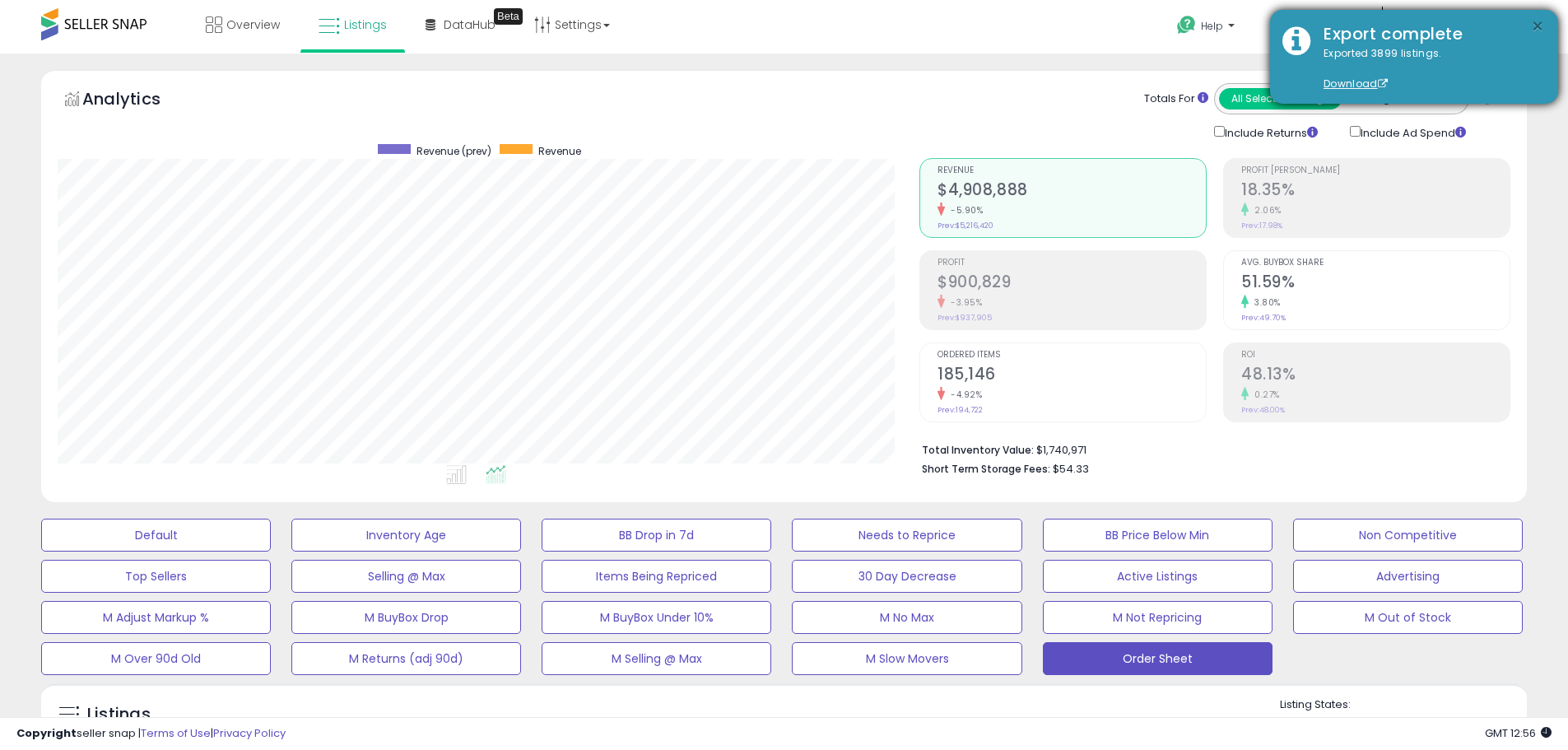
click at [1534, 20] on button "×" at bounding box center [1537, 27] width 13 height 20
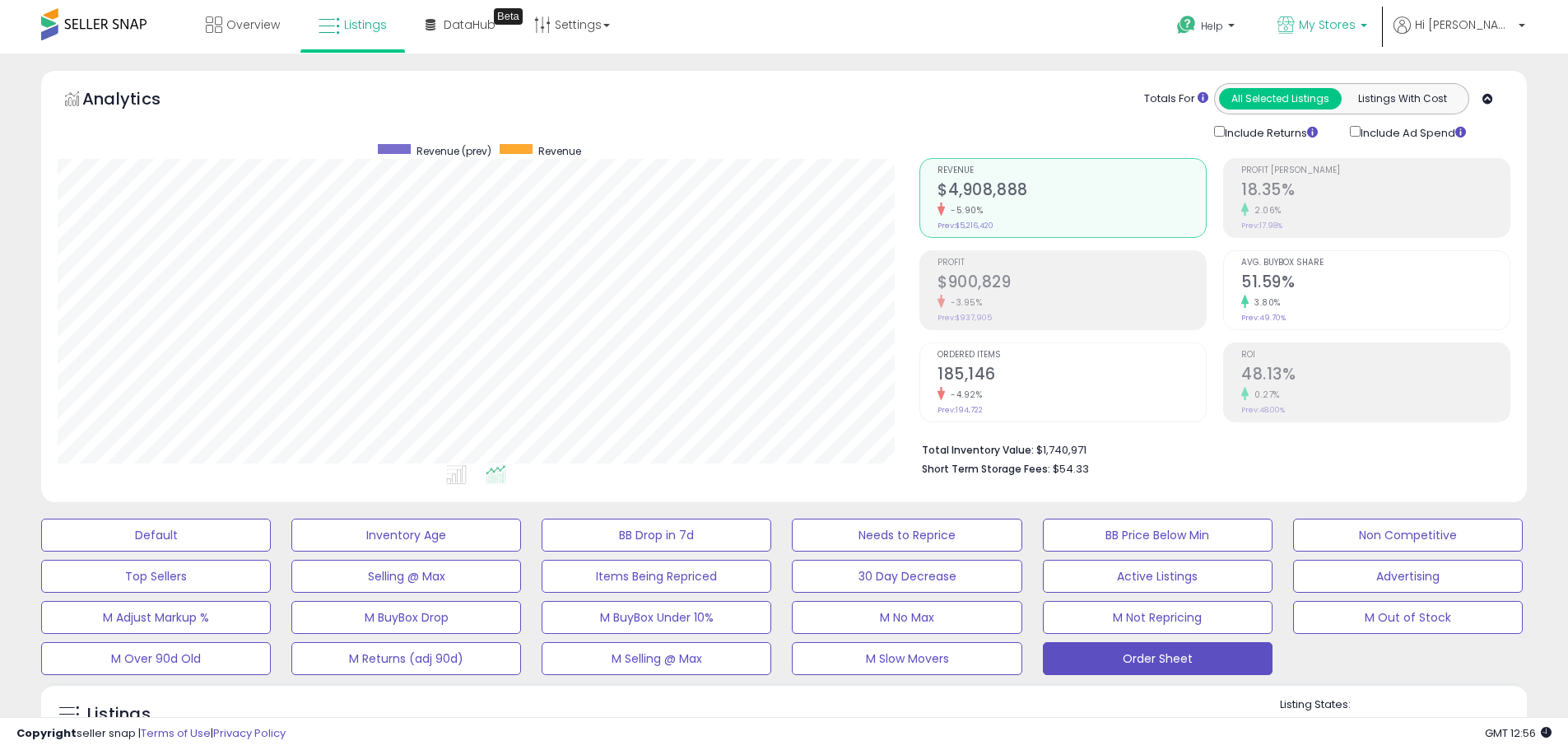
click at [1355, 20] on span "My Stores" at bounding box center [1326, 25] width 57 height 17
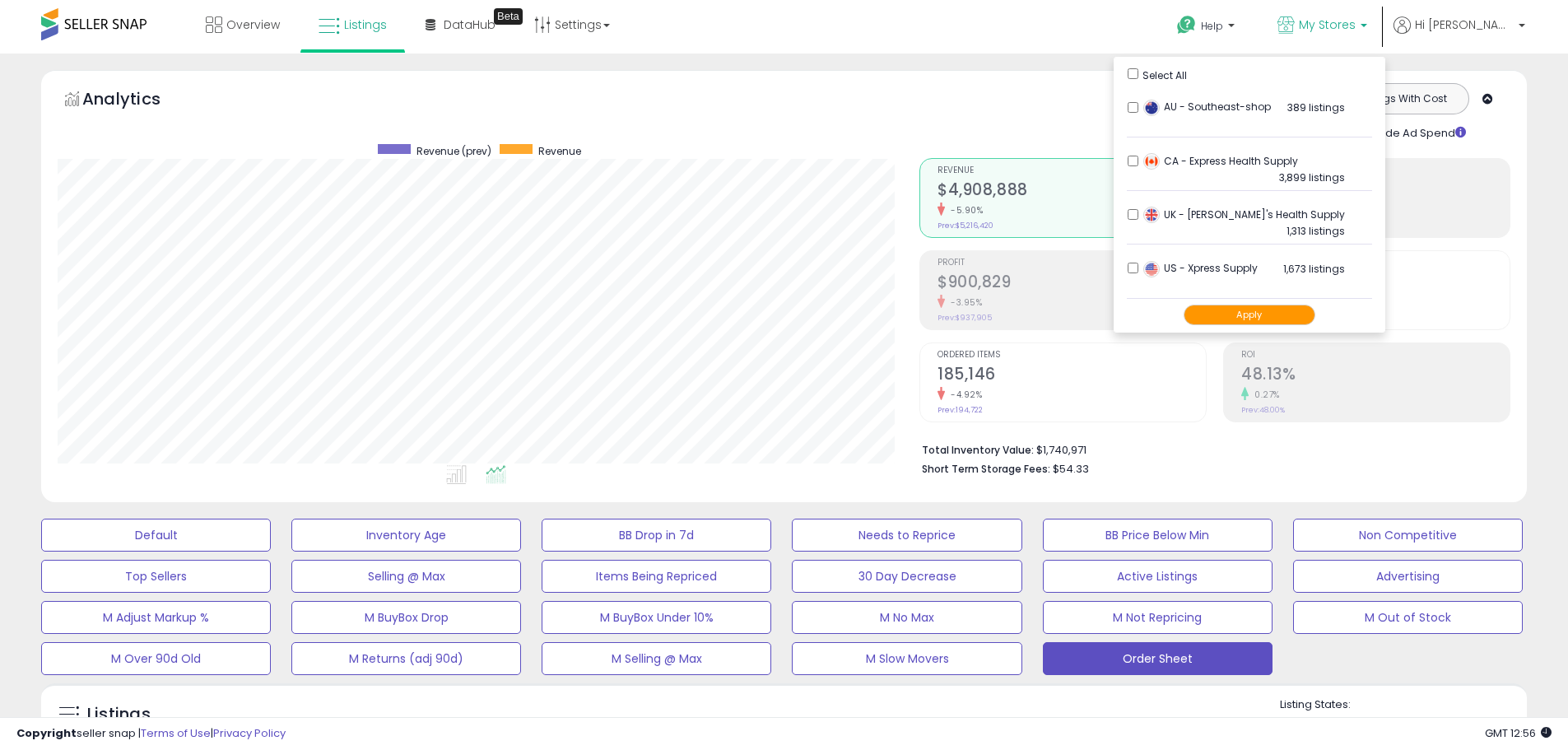
click at [1272, 310] on button "Apply" at bounding box center [1249, 315] width 132 height 20
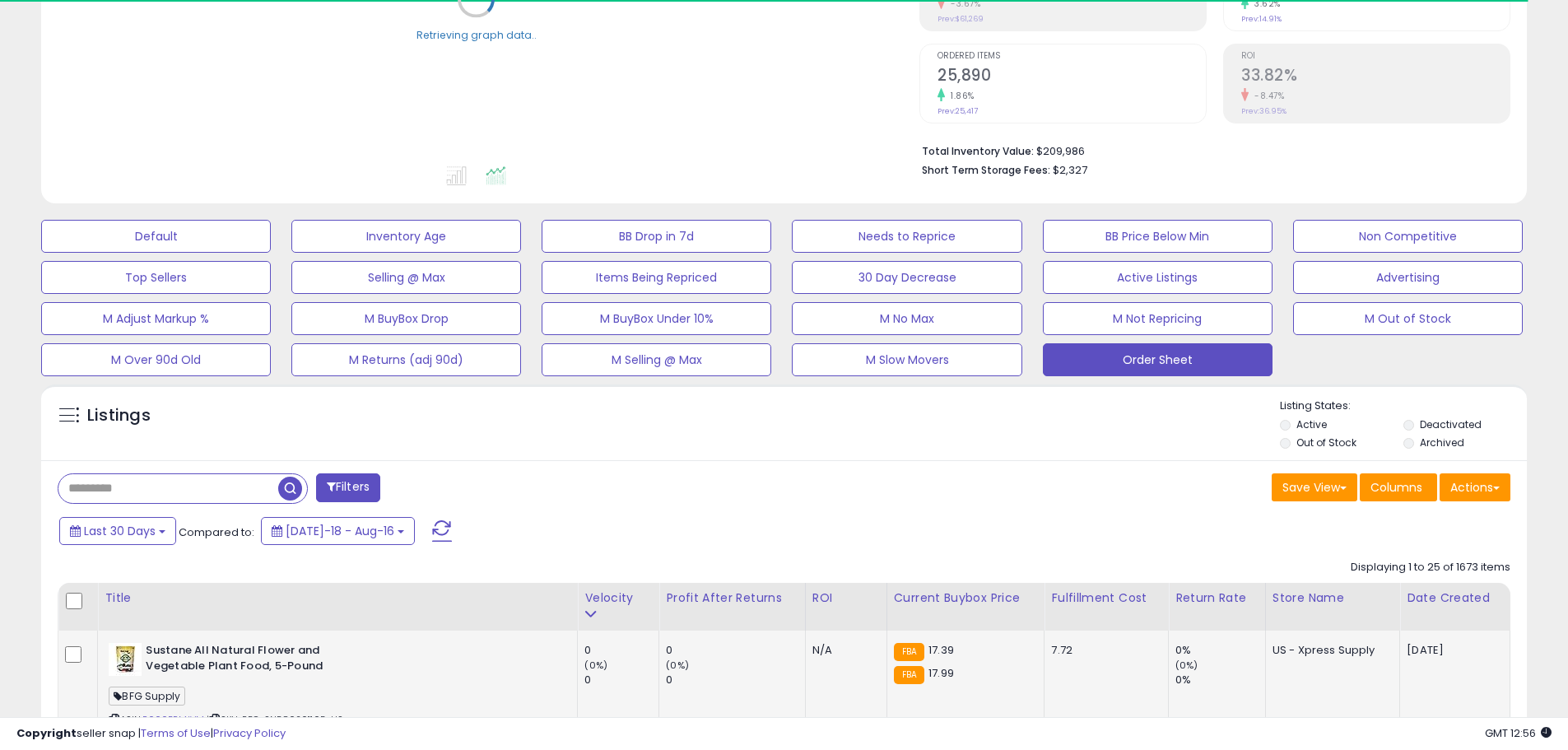
scroll to position [412, 0]
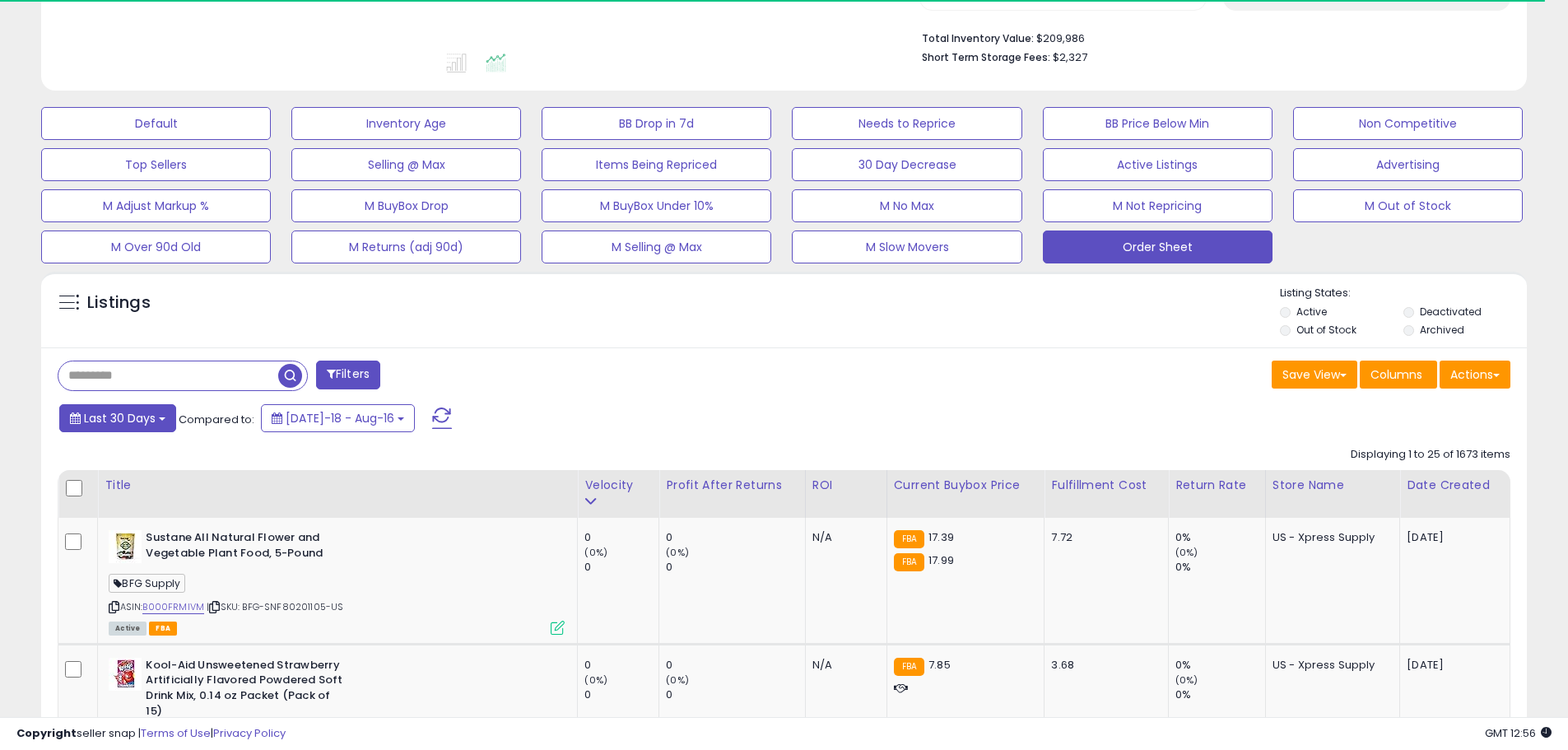
click at [140, 405] on button "Last 30 Days" at bounding box center [118, 418] width 117 height 28
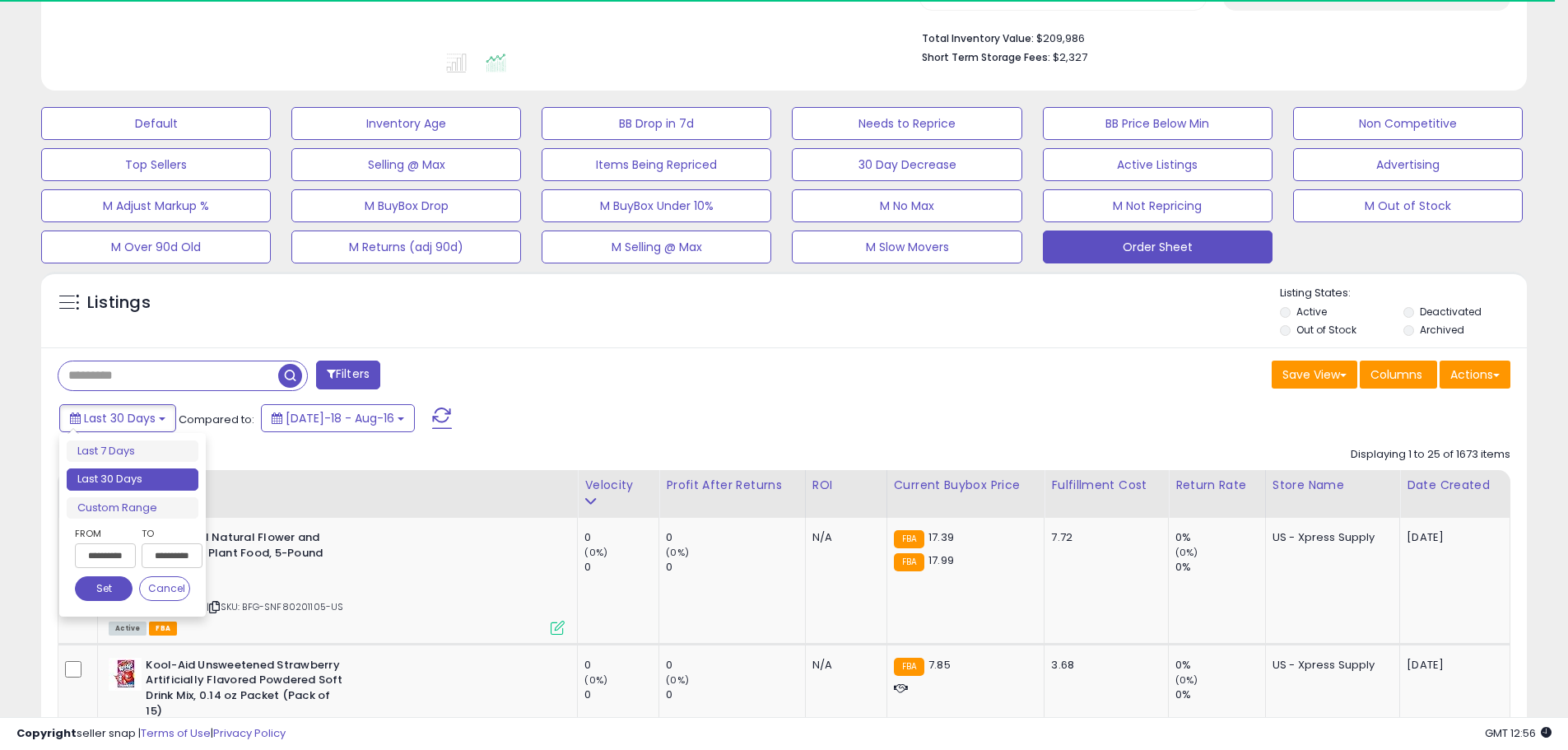
click at [111, 550] on input "**********" at bounding box center [106, 555] width 61 height 25
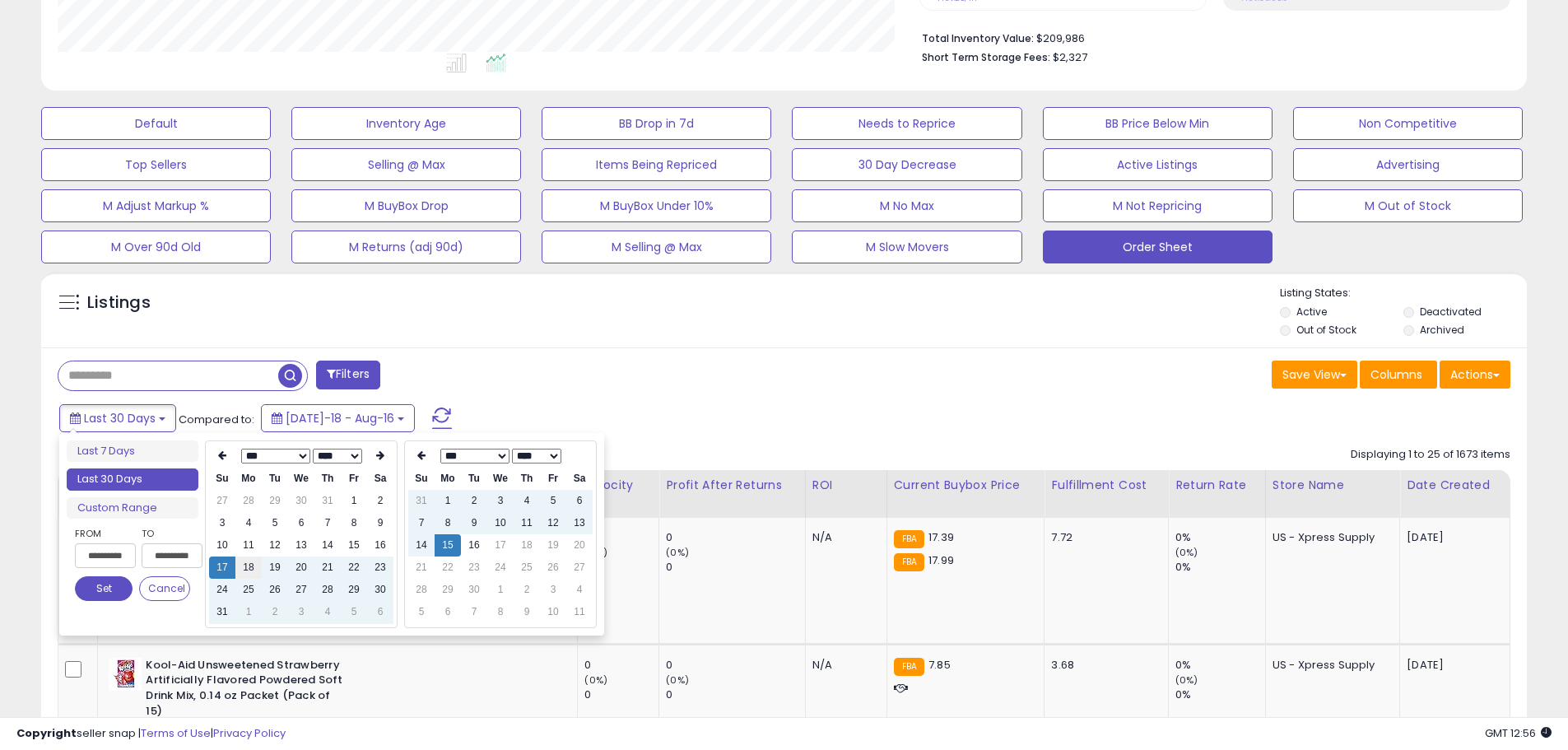
scroll to position [337, 862]
click at [323, 520] on td "7" at bounding box center [327, 523] width 26 height 22
type input "**********"
click at [555, 370] on div "Filters" at bounding box center [415, 376] width 739 height 33
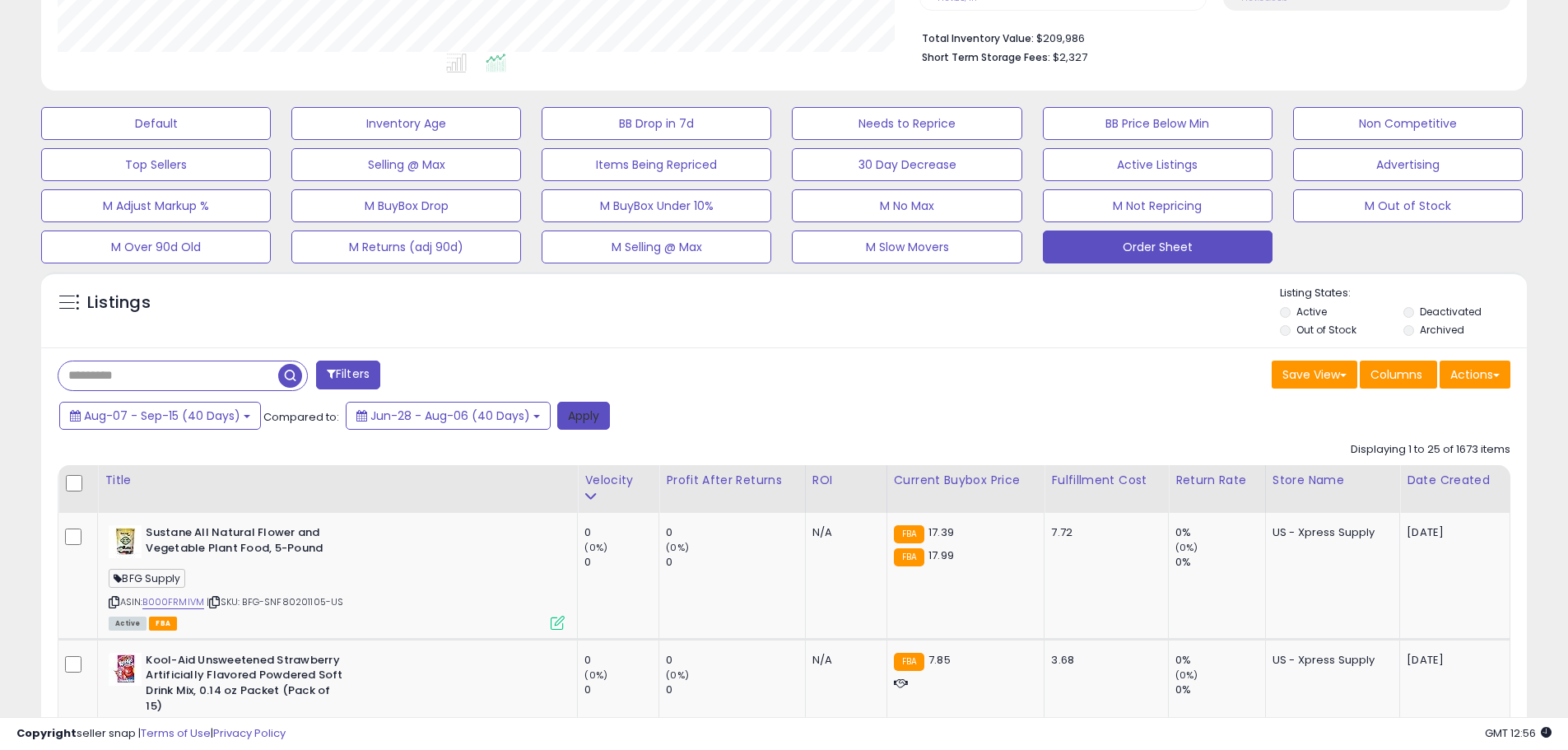
click at [575, 410] on button "Apply" at bounding box center [583, 415] width 53 height 28
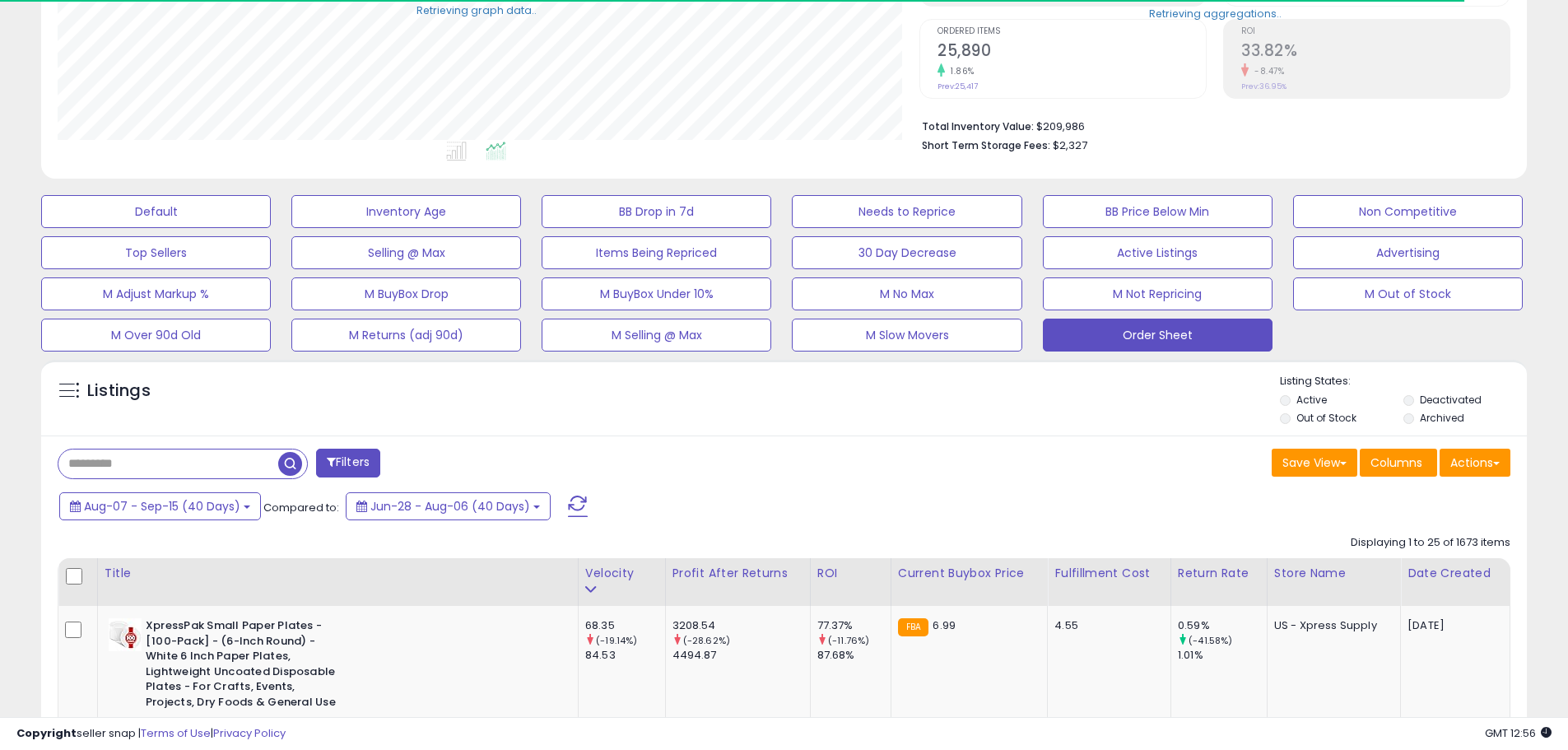
scroll to position [822576, 822134]
click at [1482, 456] on button "Actions" at bounding box center [1475, 463] width 71 height 28
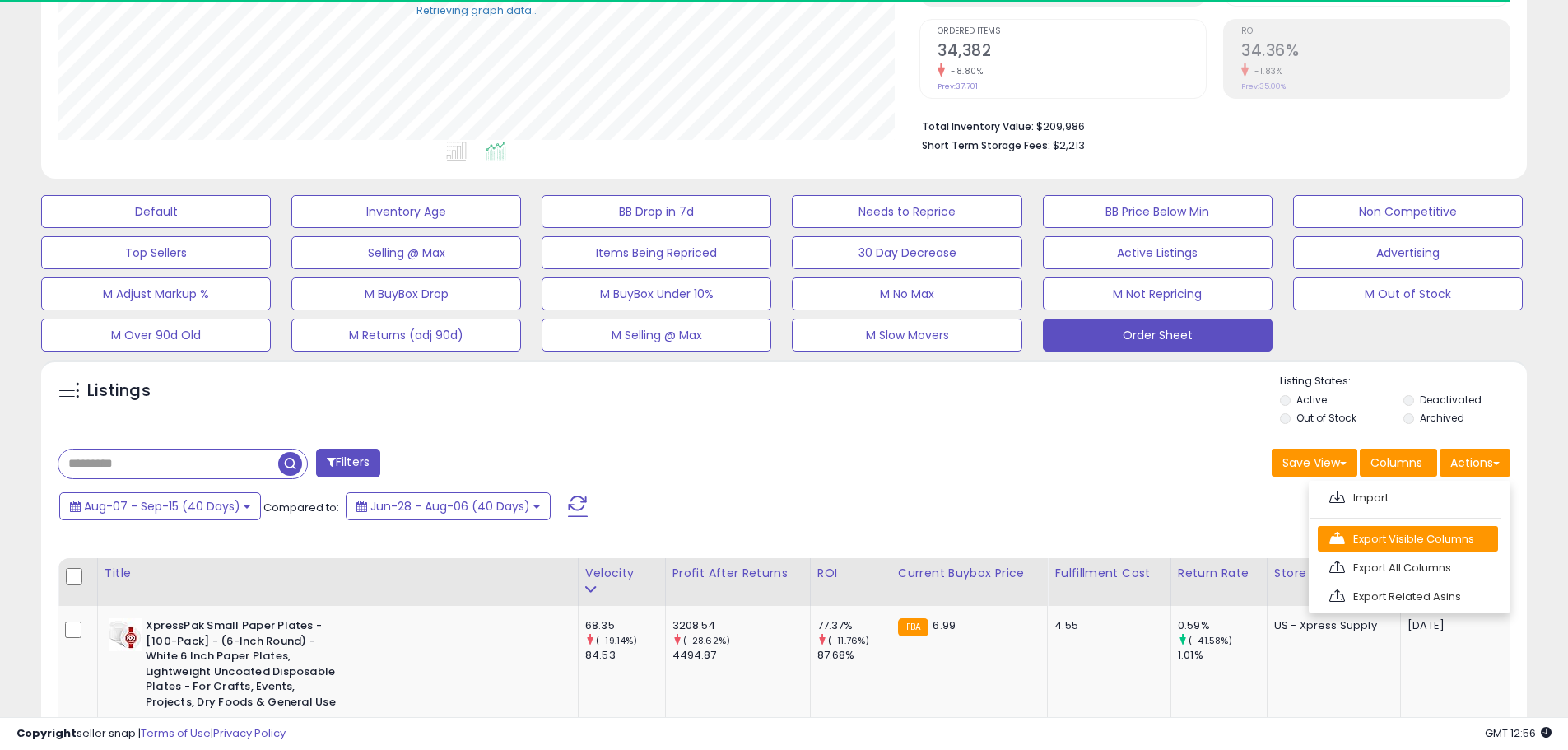
click at [1416, 543] on link "Export Visible Columns" at bounding box center [1408, 538] width 180 height 25
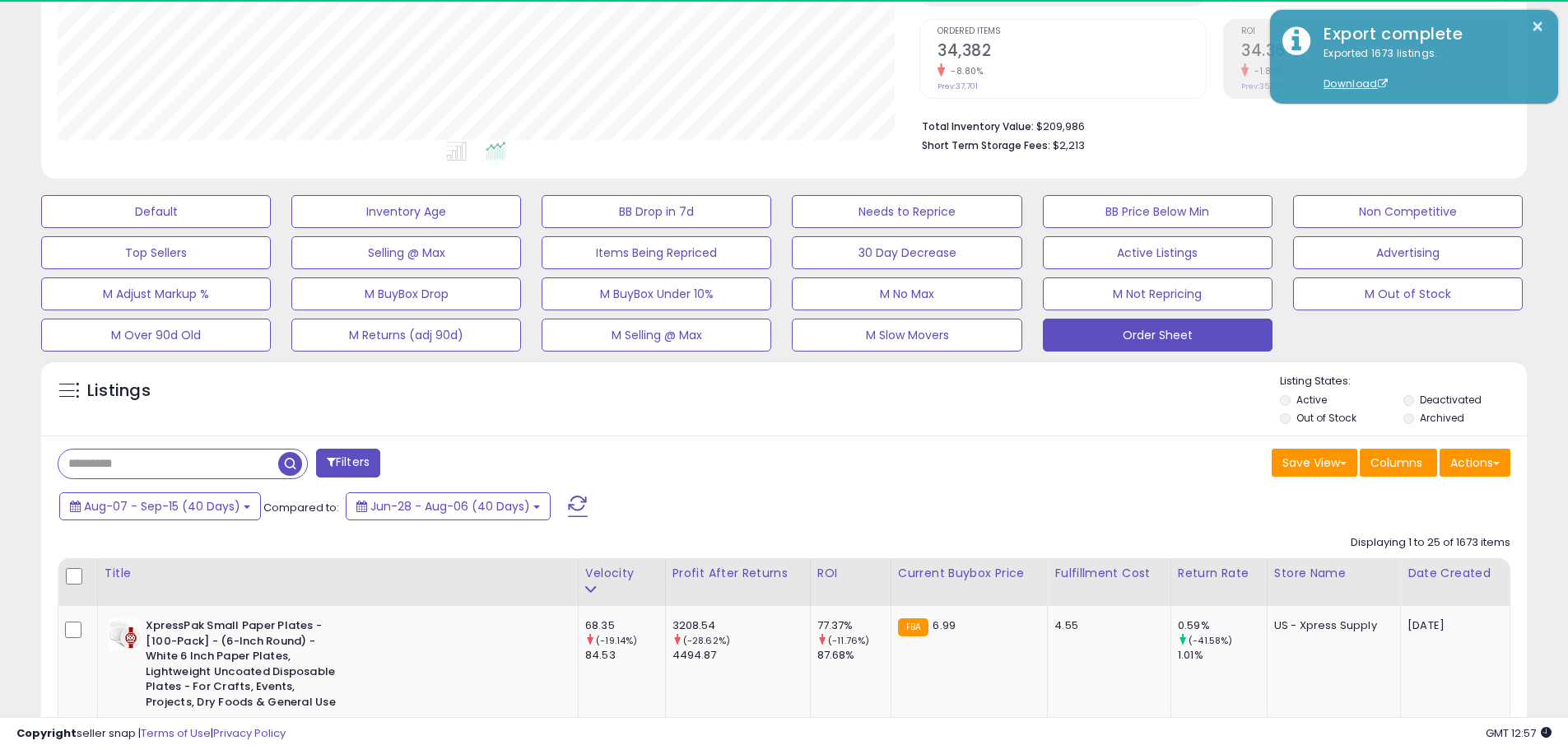
scroll to position [337, 862]
